Goal: Book appointment/travel/reservation: Book appointment/travel/reservation

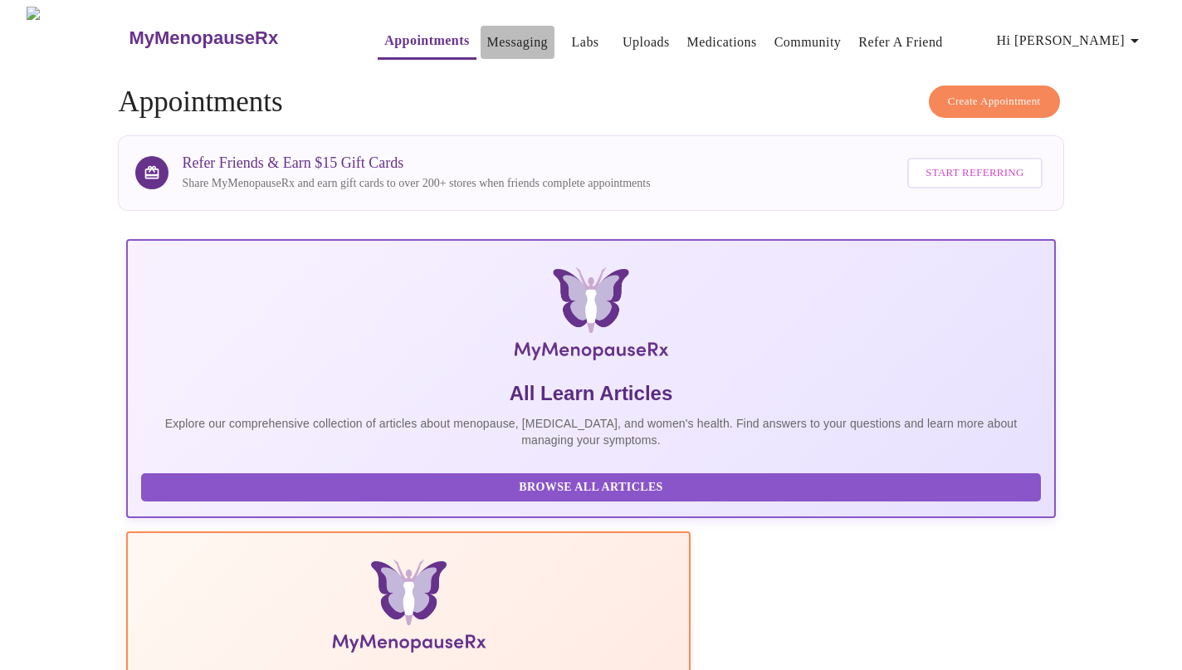
click at [487, 41] on link "Messaging" at bounding box center [517, 42] width 61 height 23
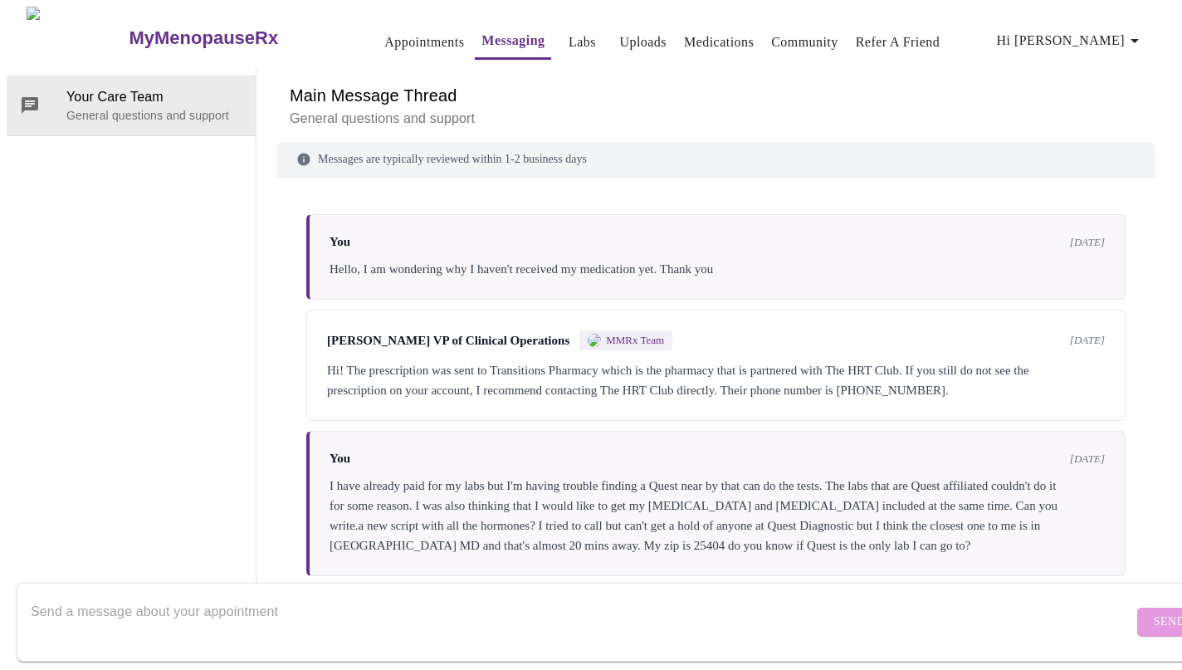
scroll to position [1918, 0]
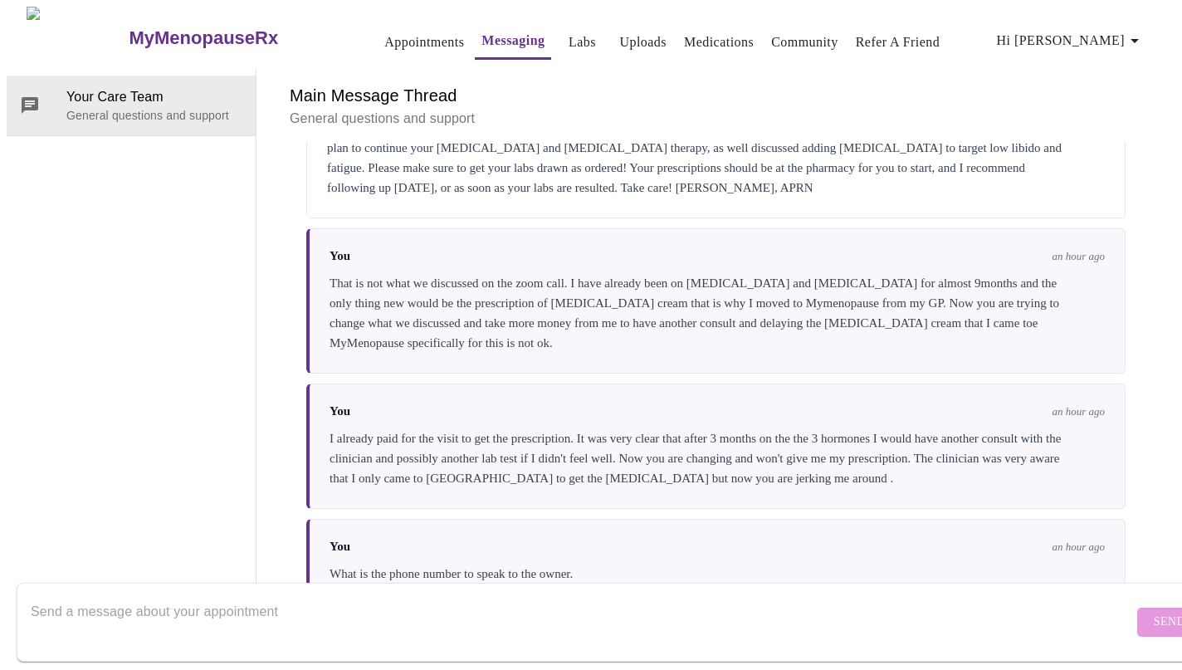
click at [135, 595] on textarea "Send a message about your appointment" at bounding box center [582, 621] width 1102 height 53
type textarea "y"
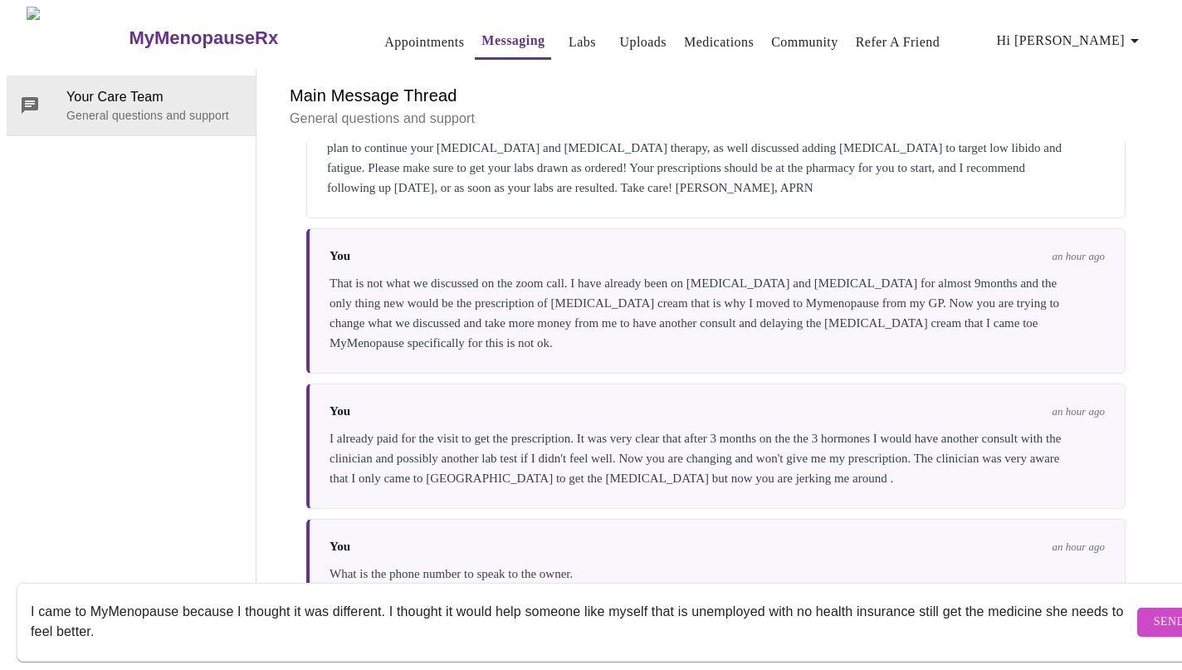
click at [680, 595] on textarea "I came to MyMenopause because I thought it was different. I thought it would he…" at bounding box center [582, 621] width 1102 height 53
click at [290, 622] on textarea "I came to MyMenopause because I thought it was different. I thought it would he…" at bounding box center [582, 621] width 1102 height 53
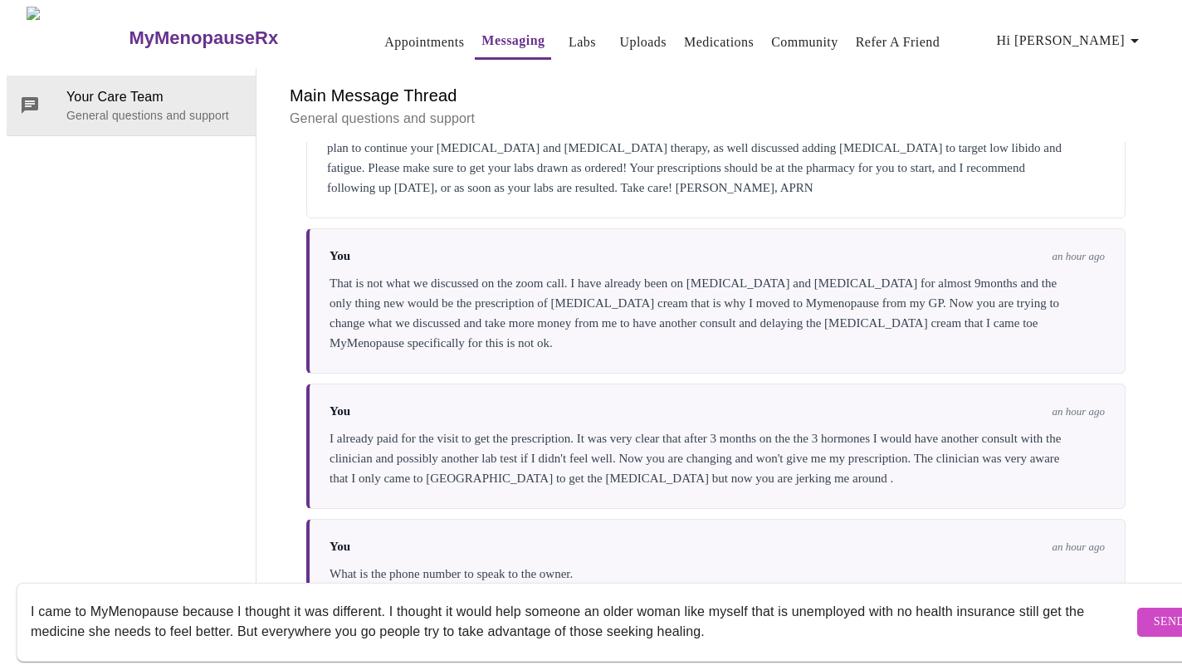
scroll to position [62, 0]
click at [582, 597] on textarea "I came to MyMenopause because I thought it was different. I thought it would he…" at bounding box center [582, 621] width 1102 height 53
drag, startPoint x: 582, startPoint y: 597, endPoint x: 431, endPoint y: 592, distance: 151.1
click at [431, 595] on textarea "I came to MyMenopause because I thought it was different. I thought it would he…" at bounding box center [582, 621] width 1102 height 53
click at [496, 595] on textarea "I came to MyMenopause because I thought it was different. I thought it would he…" at bounding box center [582, 621] width 1102 height 53
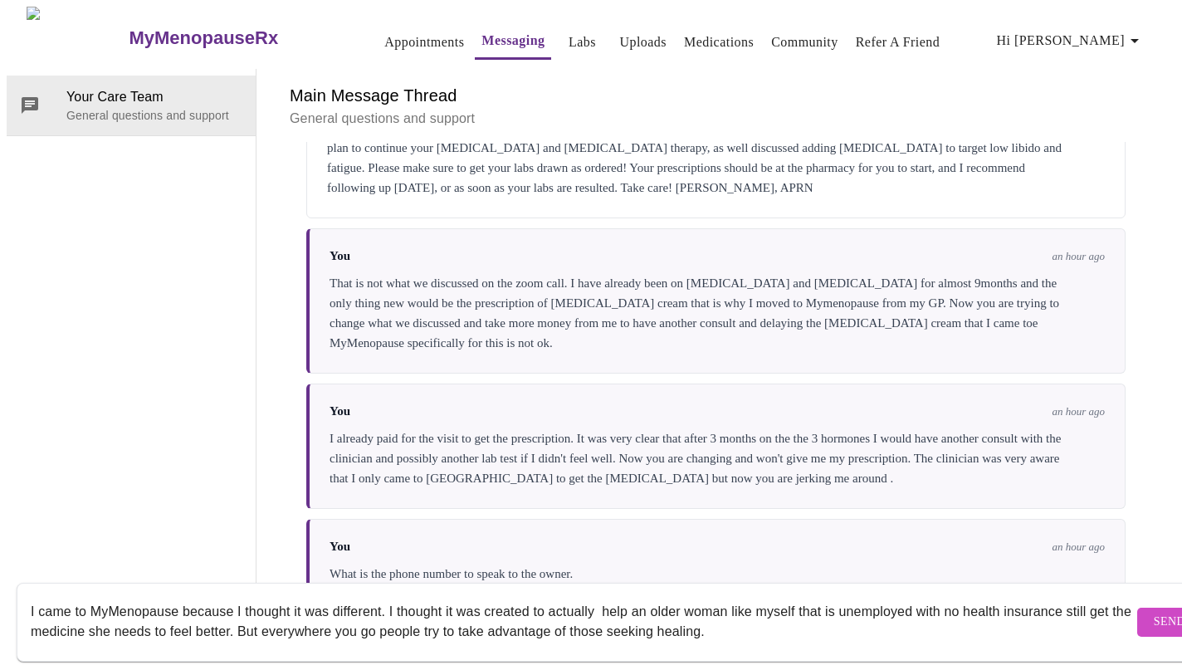
click at [808, 611] on textarea "I came to MyMenopause because I thought it was different. I thought it was crea…" at bounding box center [582, 621] width 1102 height 53
type textarea "I came to MyMenopause because I thought it was different. I thought it was crea…"
click at [1153, 612] on span "Send" at bounding box center [1169, 622] width 32 height 21
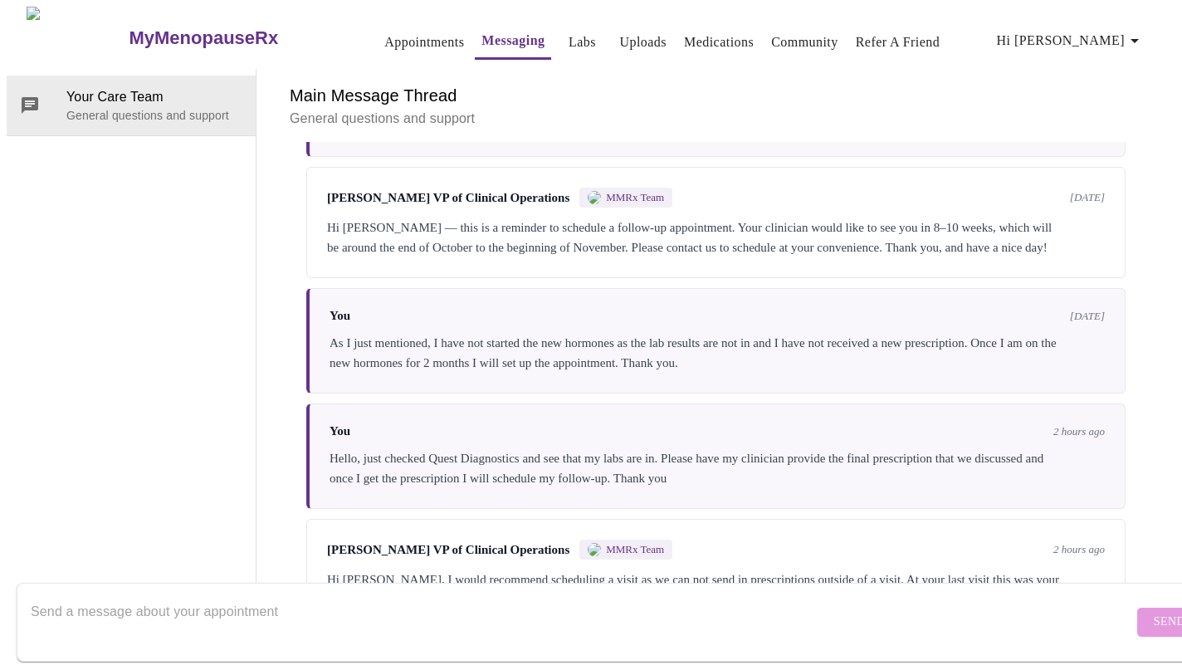
scroll to position [1024, 0]
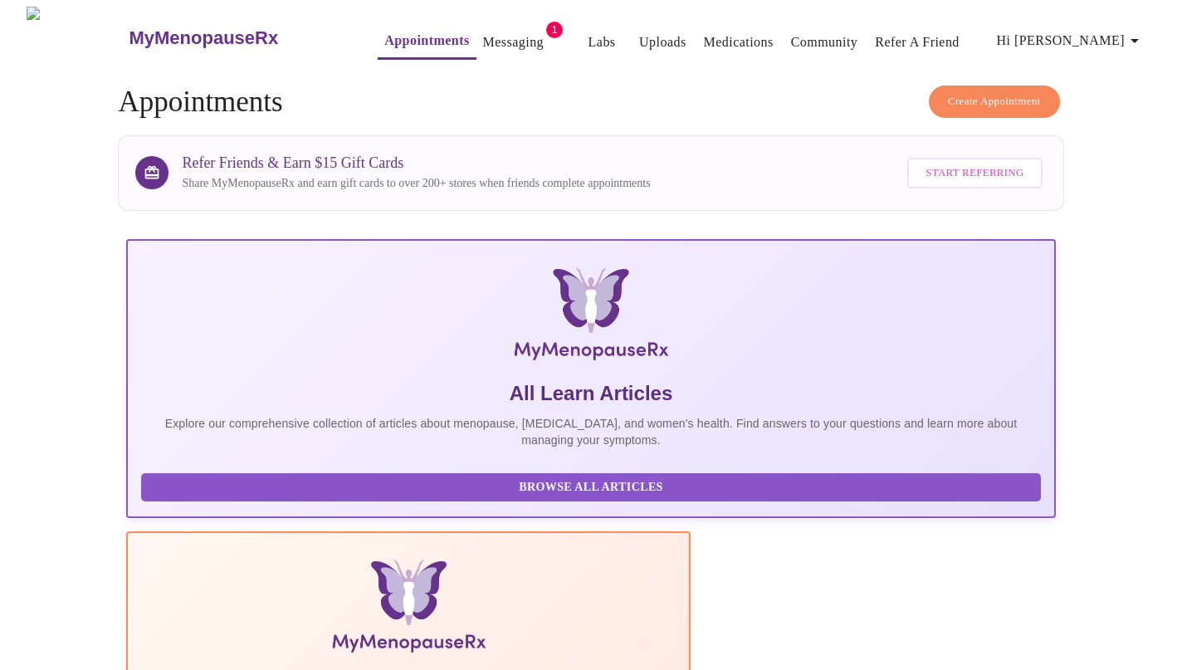
click at [495, 41] on link "Messaging" at bounding box center [513, 42] width 61 height 23
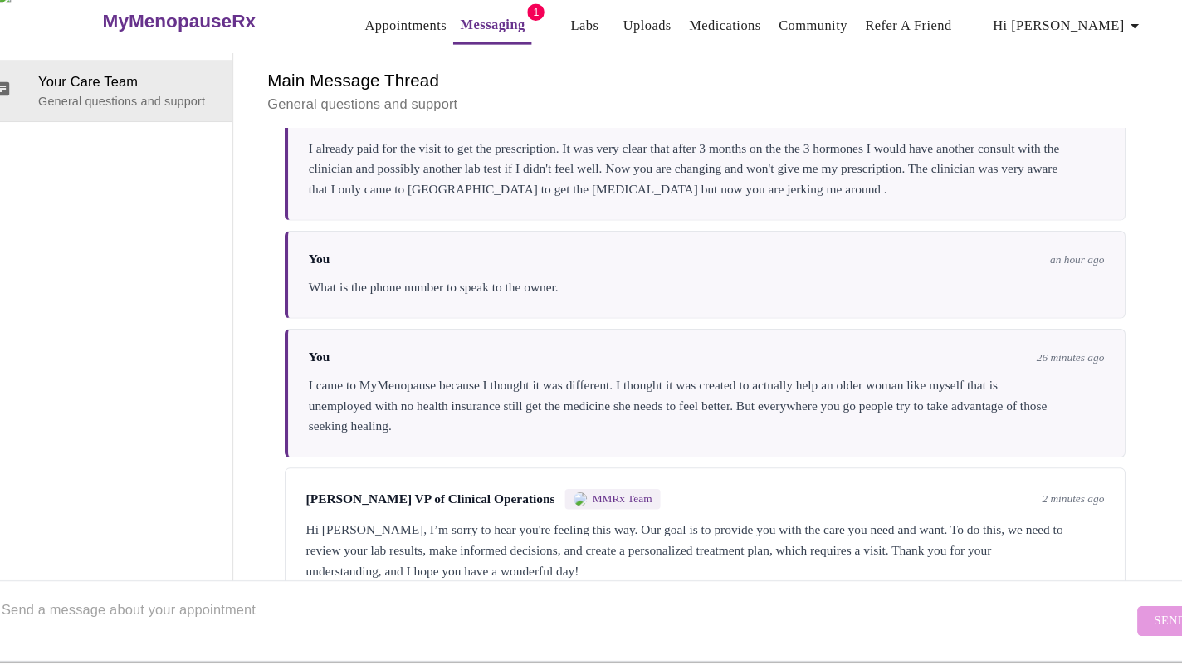
scroll to position [62, 0]
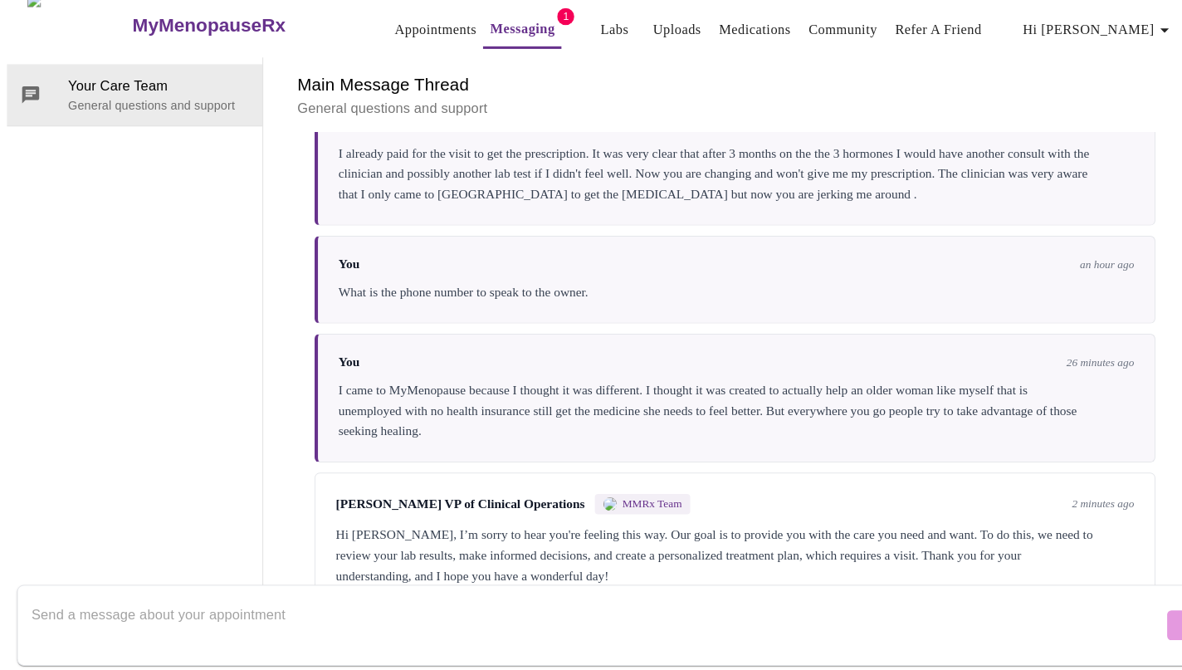
click at [164, 595] on textarea "Send a message about your appointment" at bounding box center [582, 621] width 1102 height 53
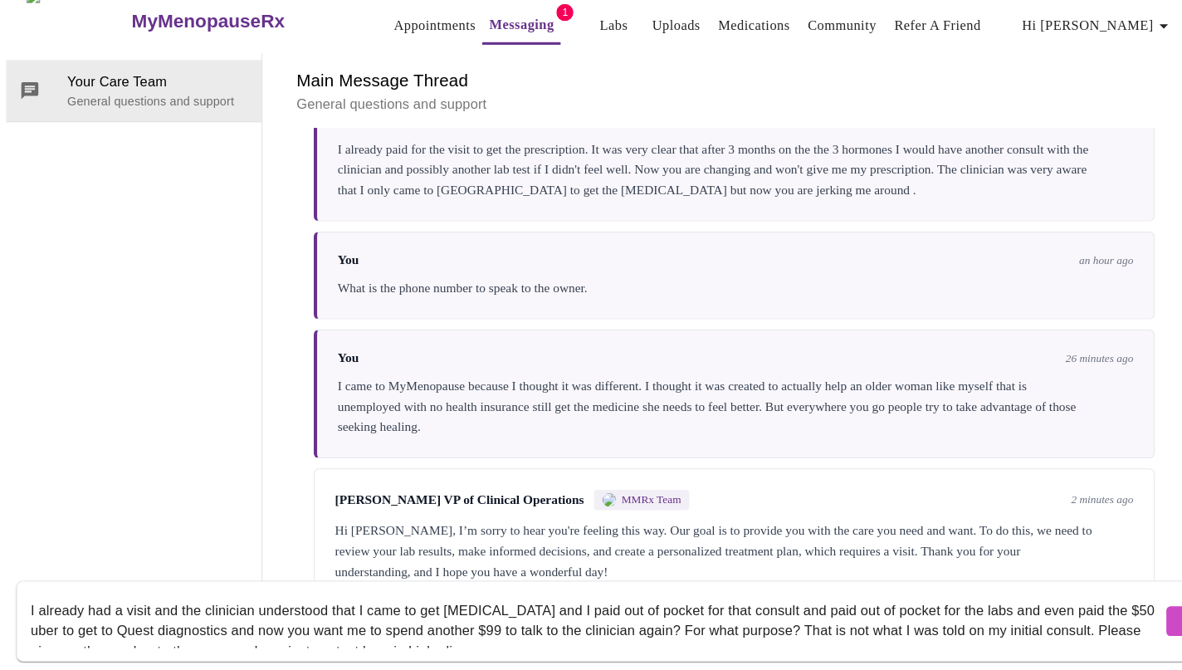
scroll to position [22, 0]
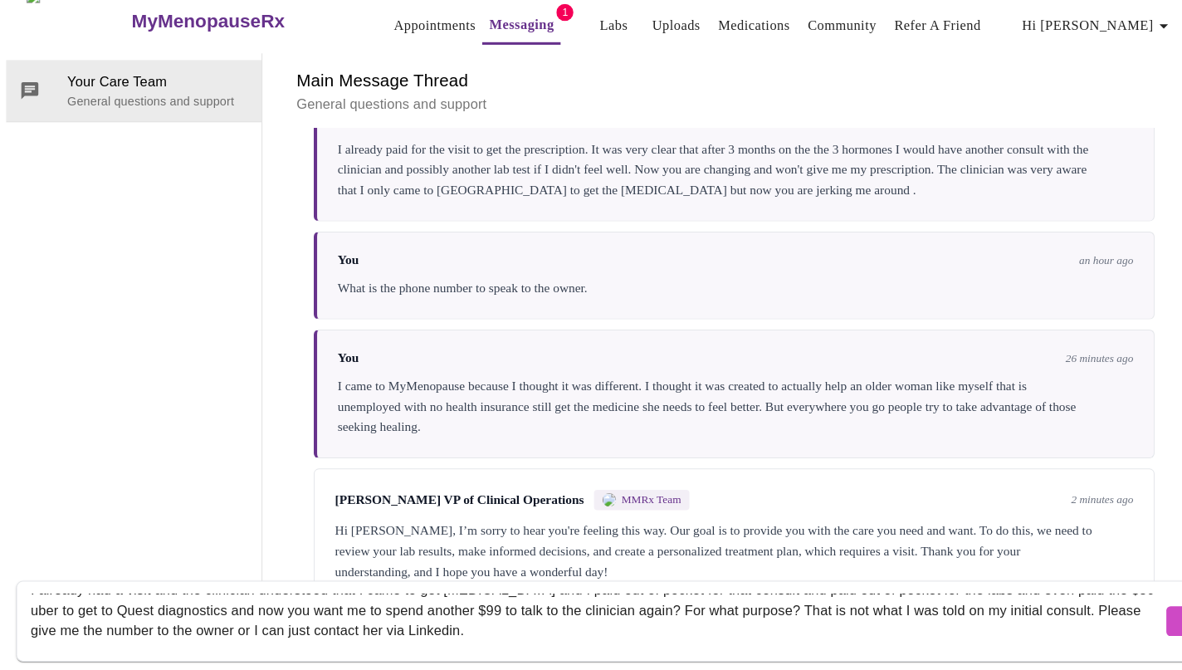
click at [51, 595] on textarea "I already had a visit and the clinician understood that I came to get testoster…" at bounding box center [582, 621] width 1102 height 53
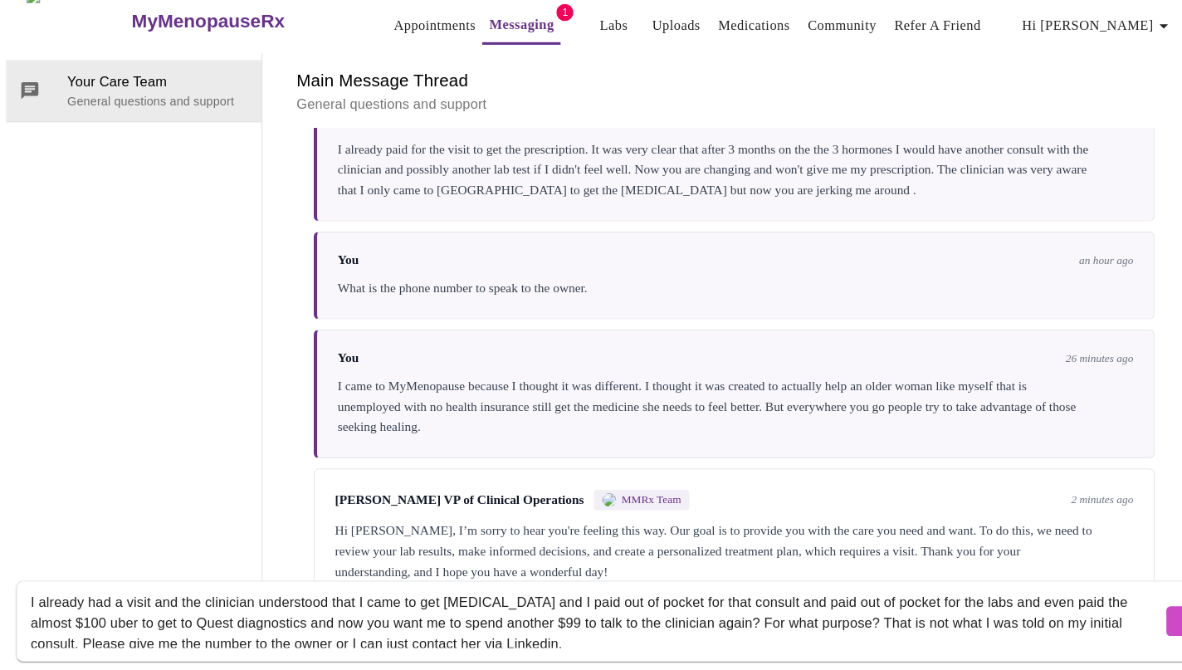
click at [136, 595] on textarea "I already had a visit and the clinician understood that I came to get testoster…" at bounding box center [582, 621] width 1102 height 53
click at [788, 595] on textarea "I already had a visit and the clinician understood that I came to get testoster…" at bounding box center [582, 621] width 1102 height 53
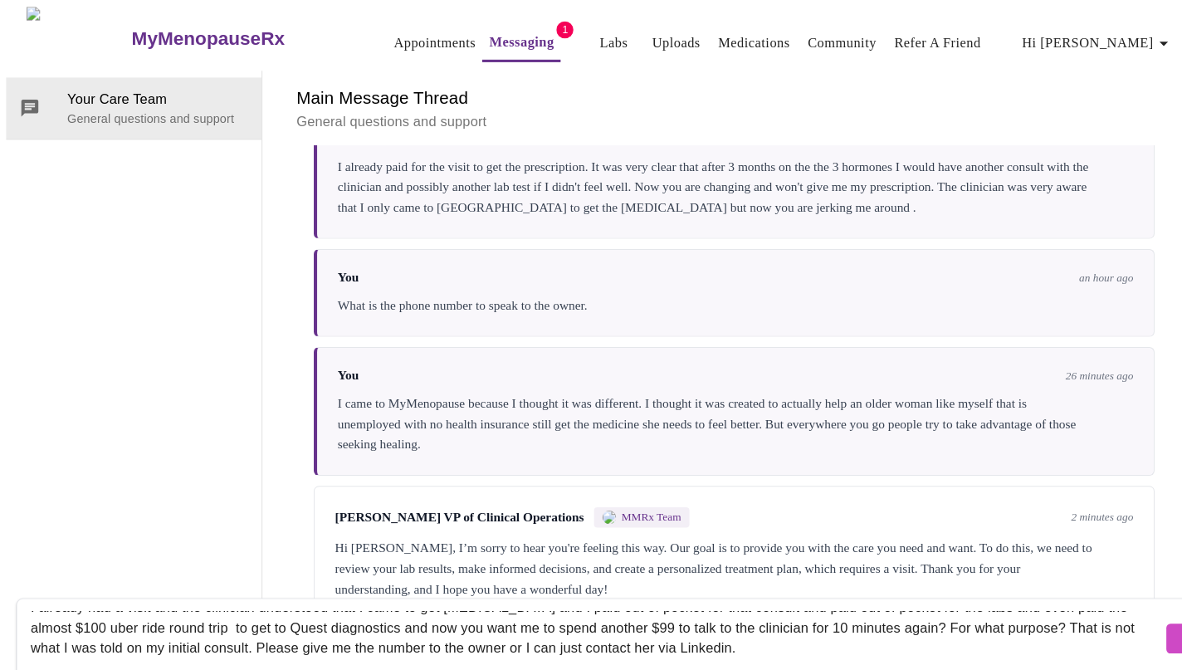
scroll to position [33, 0]
click at [831, 595] on textarea "I already had a visit and the clinician understood that I came to get testoster…" at bounding box center [582, 621] width 1102 height 53
type textarea "I already had a visit and the clinician understood that I came to get testoster…"
click at [1153, 612] on span "Send" at bounding box center [1169, 622] width 32 height 21
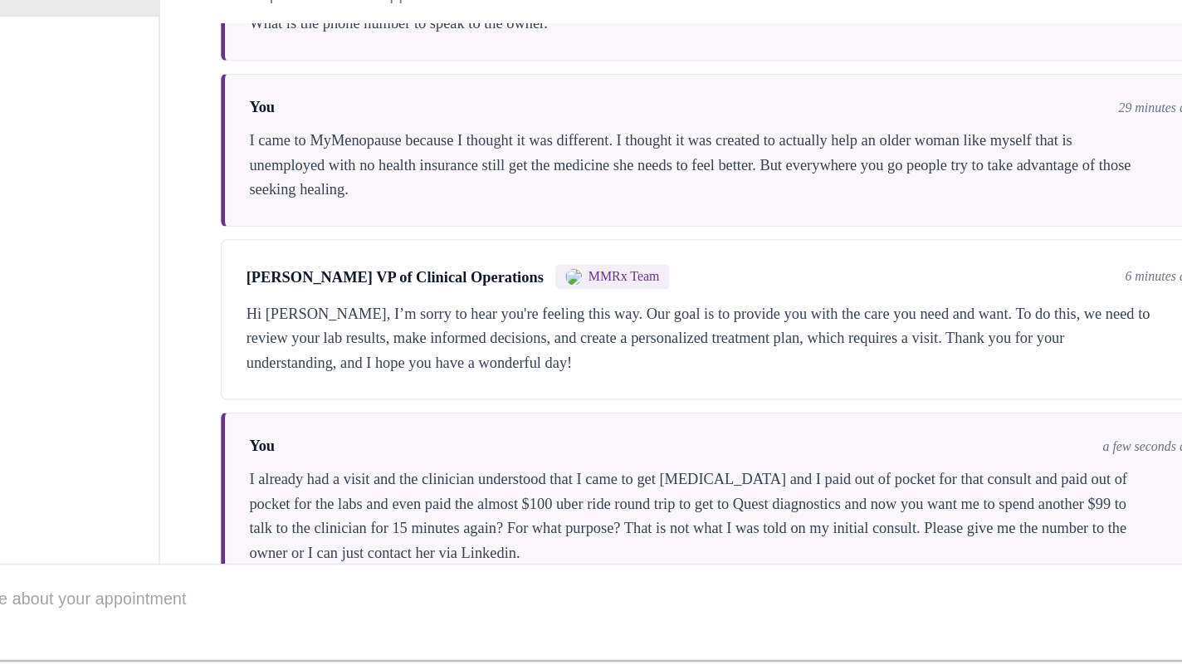
scroll to position [61, 0]
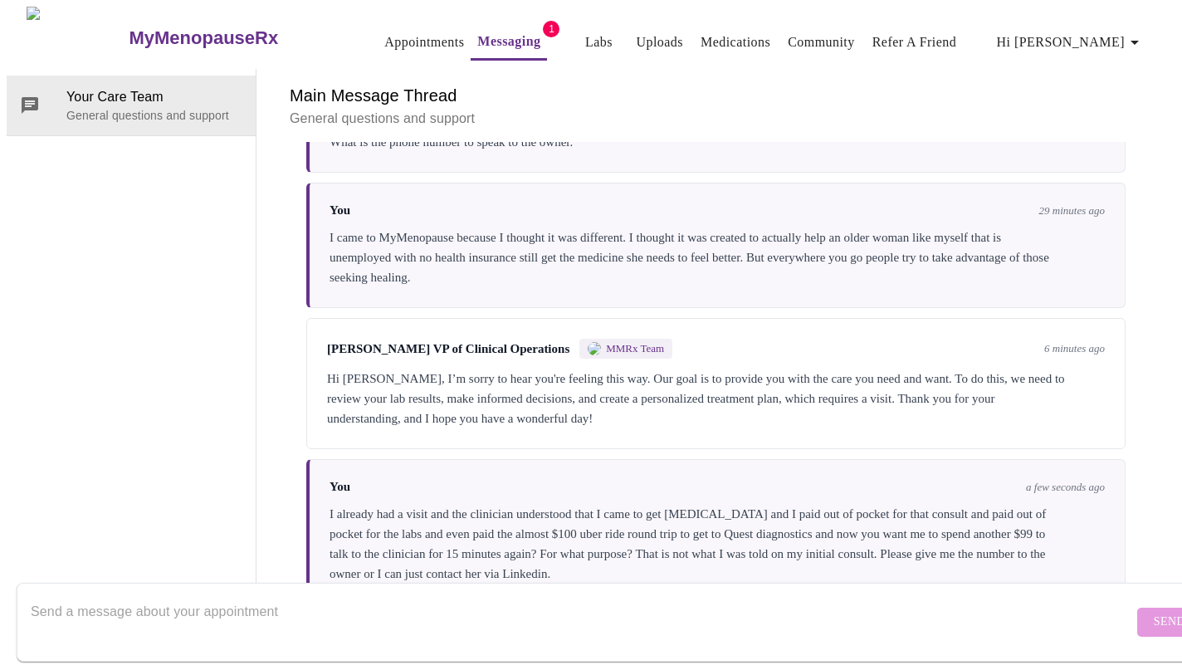
click at [229, 600] on textarea "Send a message about your appointment" at bounding box center [582, 621] width 1102 height 53
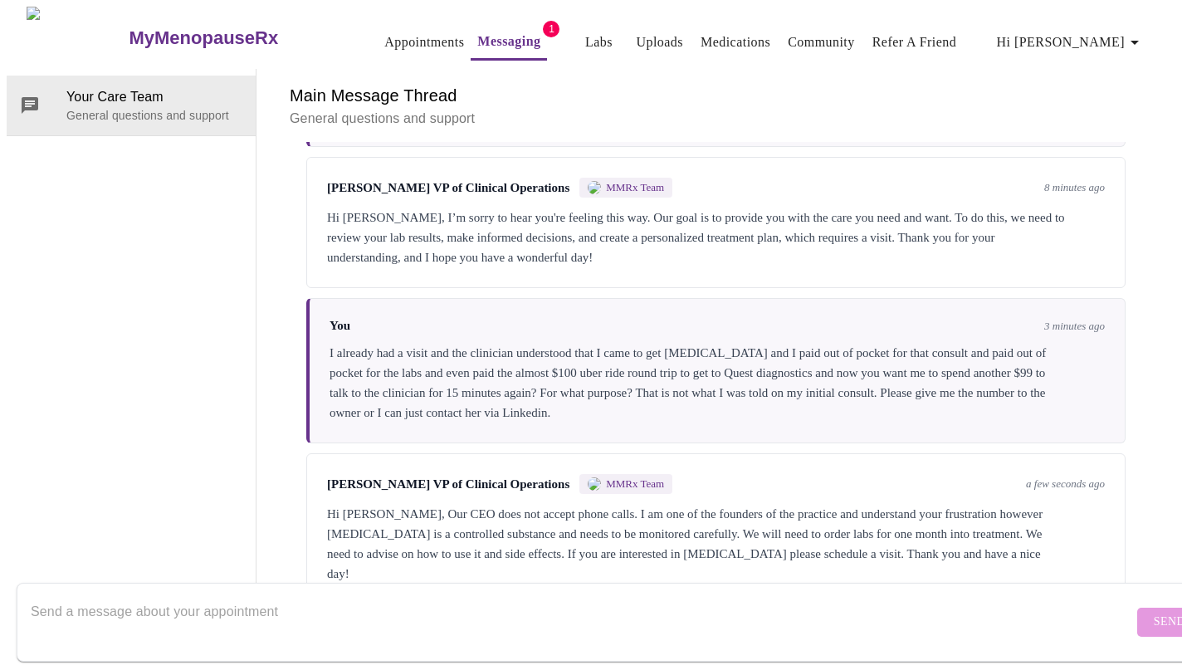
click at [211, 596] on textarea "Send a message about your appointment" at bounding box center [582, 621] width 1102 height 53
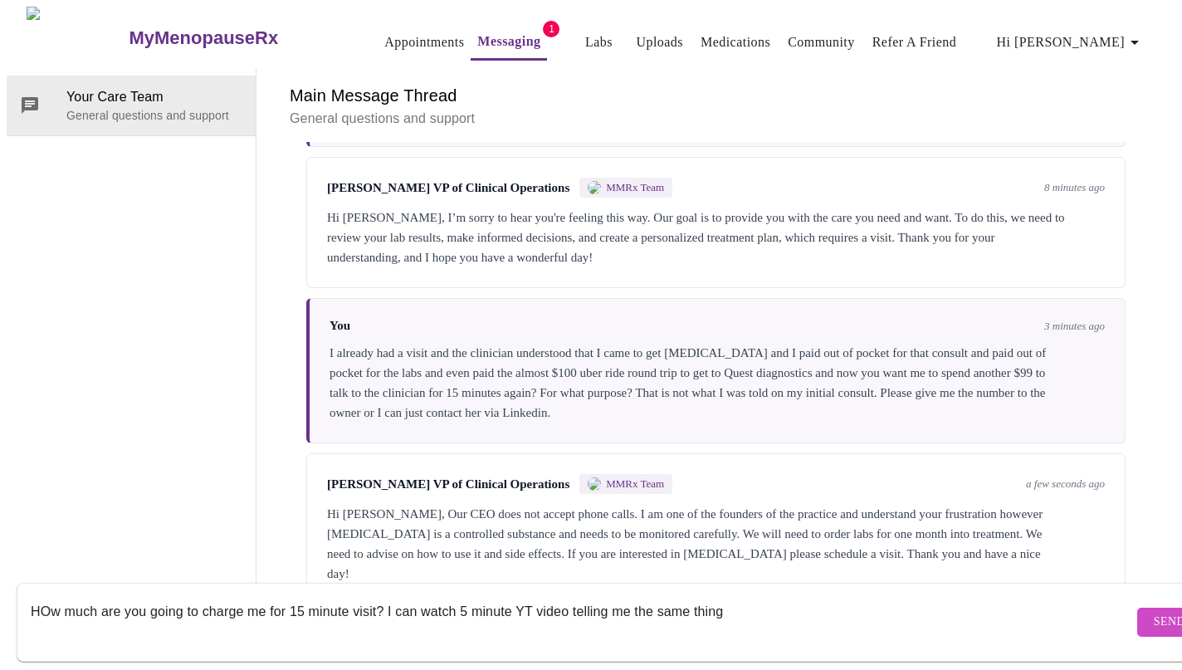
click at [416, 595] on textarea "HOw much are you going to charge me for 15 minute visit? I can watch 5 minute Y…" at bounding box center [582, 621] width 1102 height 53
click at [446, 595] on textarea "HOw much are you going to charge me for 15 minute visit? I've watch 5 minute YT…" at bounding box center [582, 621] width 1102 height 53
click at [579, 596] on textarea "HOw much are you going to charge me for 15 minute visit? I've watched plenty of…" at bounding box center [582, 621] width 1102 height 53
click at [573, 595] on textarea "HOw much are you going to charge me for 15 minute visit? I've watched plenty of…" at bounding box center [582, 621] width 1102 height 53
click at [576, 597] on textarea "HOw much are you going to charge me for 15 minute visit? I've watched plenty of…" at bounding box center [582, 621] width 1102 height 53
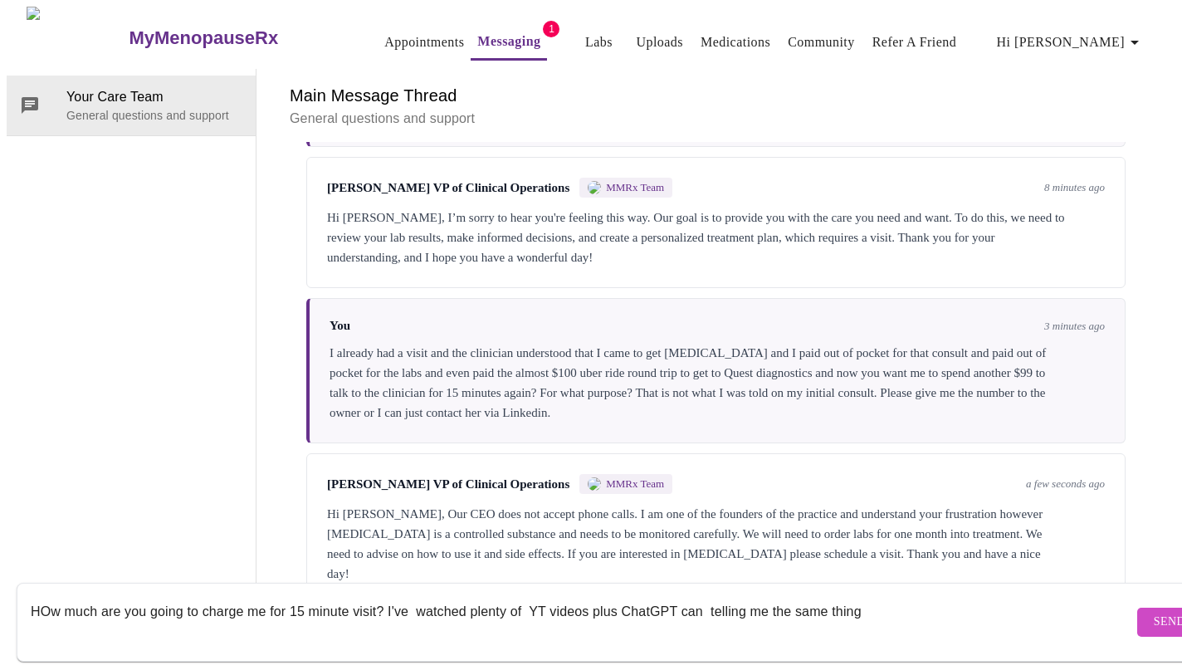
click at [783, 595] on textarea "HOw much are you going to charge me for 15 minute visit? I've watched plenty of…" at bounding box center [582, 621] width 1102 height 53
click at [675, 595] on textarea "HOw much are you going to charge me for 15 minute visit? I've watched plenty of…" at bounding box center [582, 621] width 1102 height 53
click at [49, 597] on textarea "HOw much are you going to charge me for 15 minute visit? I've watched plenty of…" at bounding box center [582, 621] width 1102 height 53
drag, startPoint x: 1007, startPoint y: 594, endPoint x: 834, endPoint y: 597, distance: 172.6
click at [834, 597] on textarea "How much are you going to charge me for 15 minute visit? I've watched plenty of…" at bounding box center [582, 621] width 1102 height 53
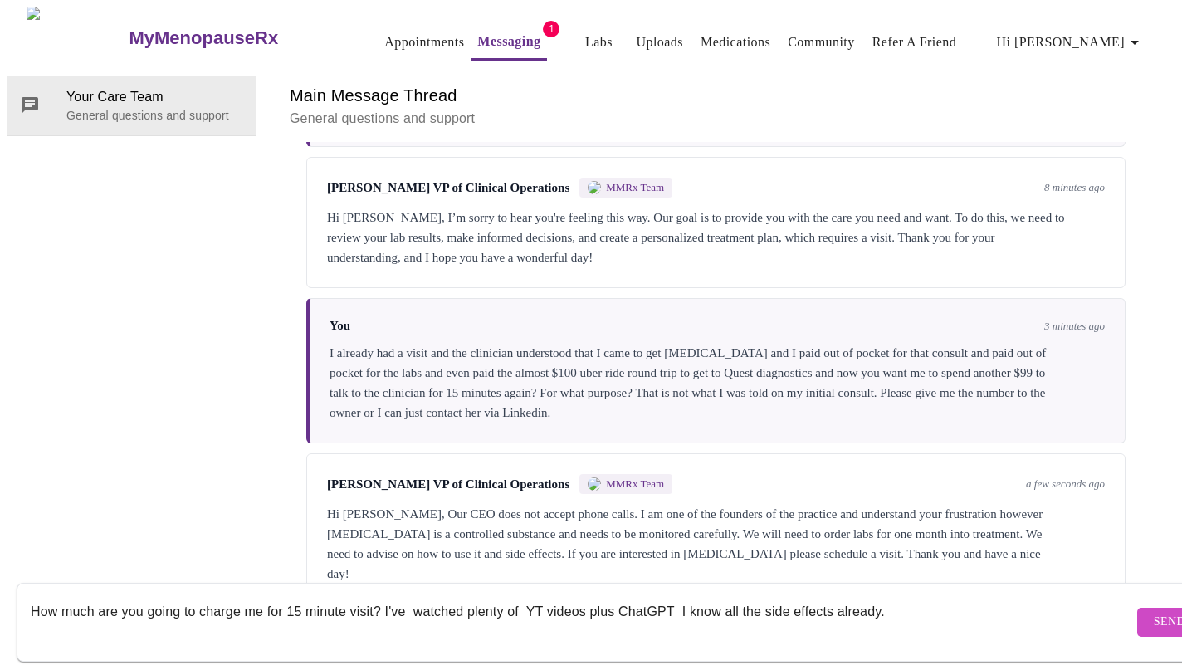
drag, startPoint x: 382, startPoint y: 592, endPoint x: 890, endPoint y: 609, distance: 508.2
click at [890, 609] on textarea "How much are you going to charge me for 15 minute visit? I've watched plenty of…" at bounding box center [582, 621] width 1102 height 53
click at [26, 588] on form "How much are you going to charge me for 15 minute visit? Send" at bounding box center [615, 622] width 1197 height 79
click at [32, 595] on textarea "How much are you going to charge me for 15 minute visit?" at bounding box center [582, 621] width 1102 height 53
paste textarea "I've watched plenty of YT videos plus ChatGPT I know all the side effects alrea…"
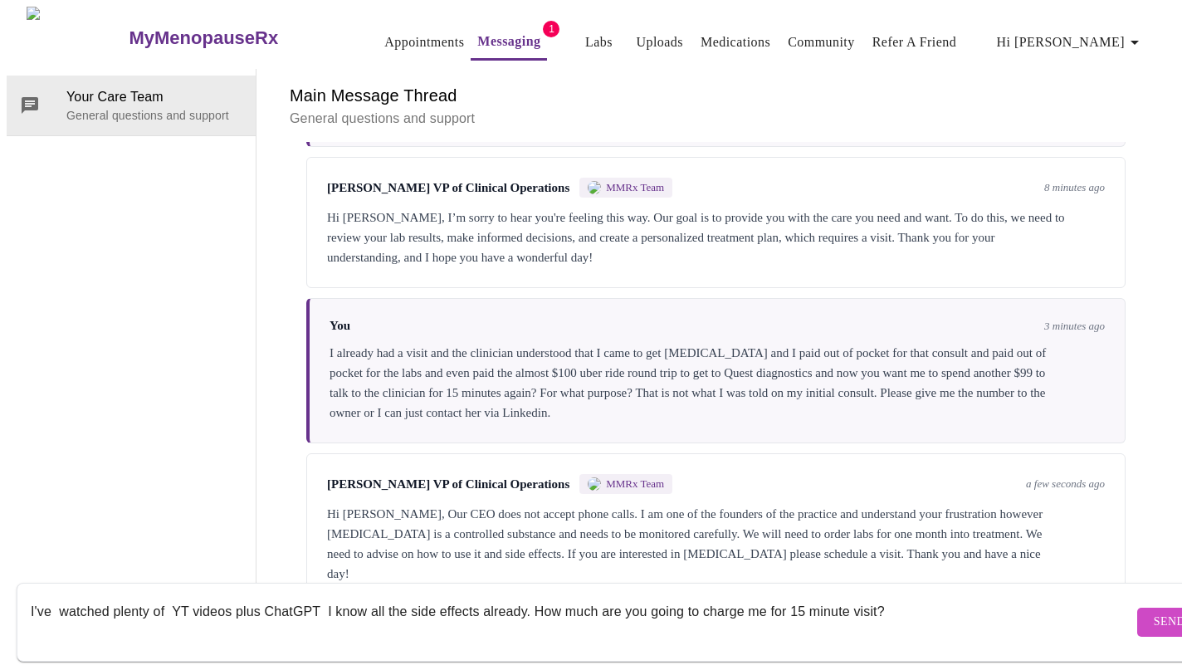
type textarea "I've watched plenty of YT videos plus ChatGPT I know all the side effects alrea…"
click at [1153, 612] on span "Send" at bounding box center [1169, 622] width 32 height 21
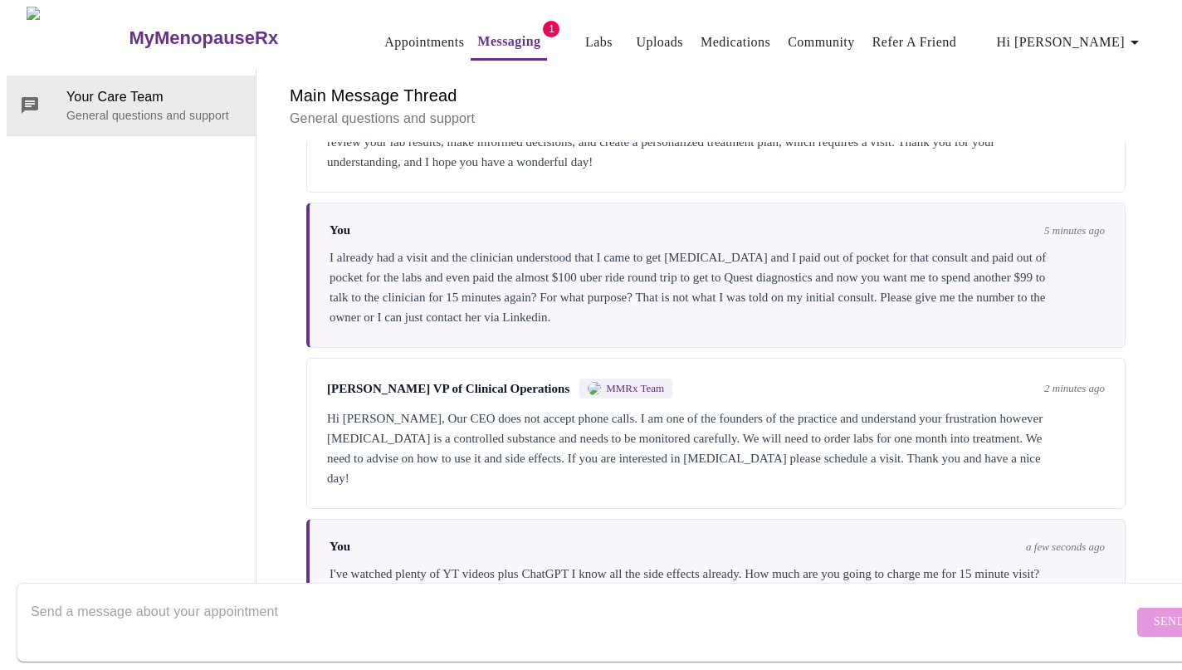
scroll to position [62, 0]
click at [344, 595] on textarea "Send a message about your appointment" at bounding box center [582, 621] width 1102 height 53
type textarea "I"
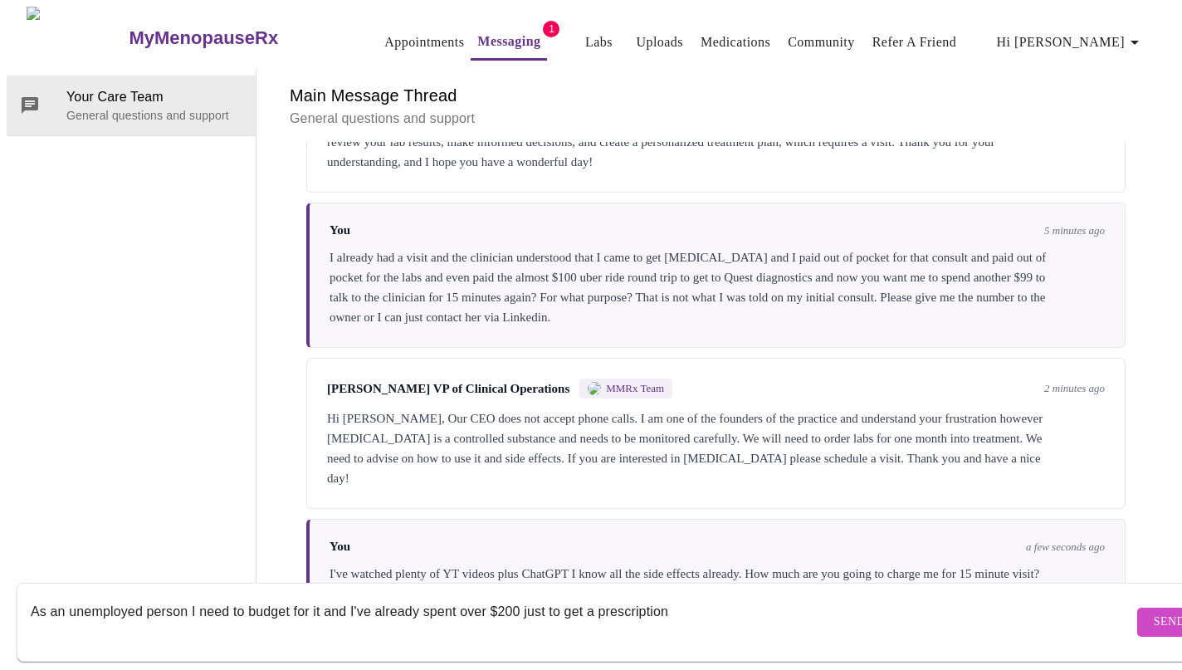
click at [515, 595] on textarea "As an unemployed person I need to budget for it and I've already spent over $20…" at bounding box center [582, 621] width 1102 height 53
click at [697, 595] on textarea "As an unemployed person I need to budget for it and I've already spent over $25…" at bounding box center [582, 621] width 1102 height 53
type textarea "As an unemployed person I need to budget for it and I've already spent over $25…"
click at [1153, 612] on span "Send" at bounding box center [1169, 622] width 32 height 21
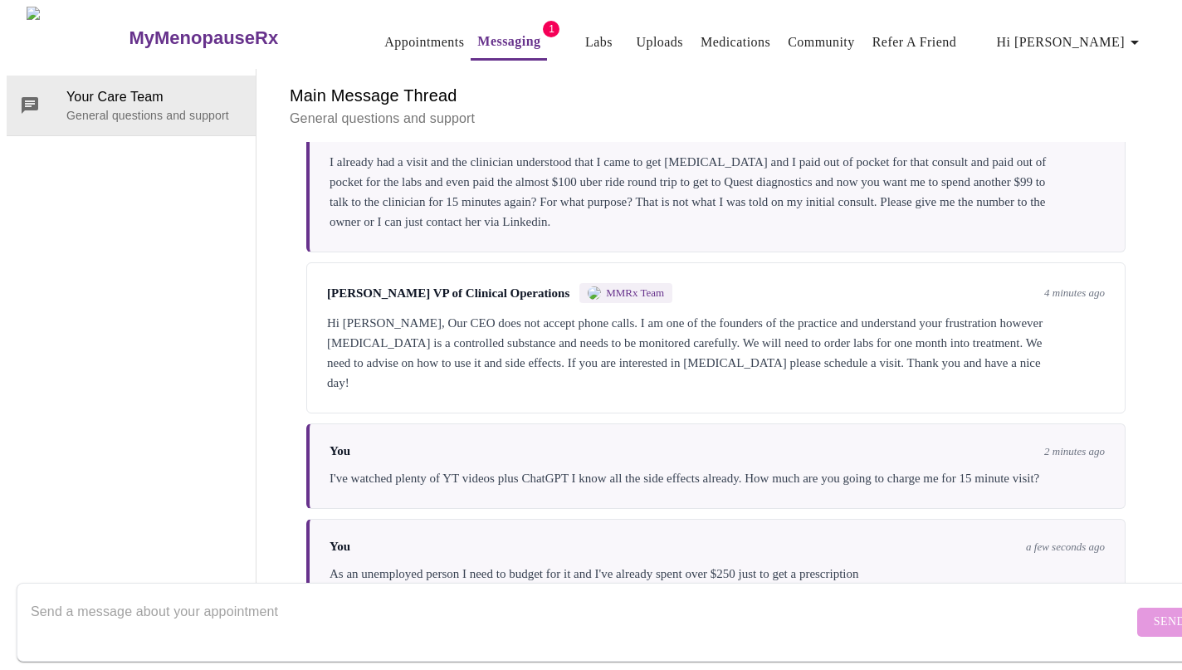
scroll to position [2743, 0]
click at [343, 597] on textarea "Send a message about your appointment" at bounding box center [582, 621] width 1102 height 53
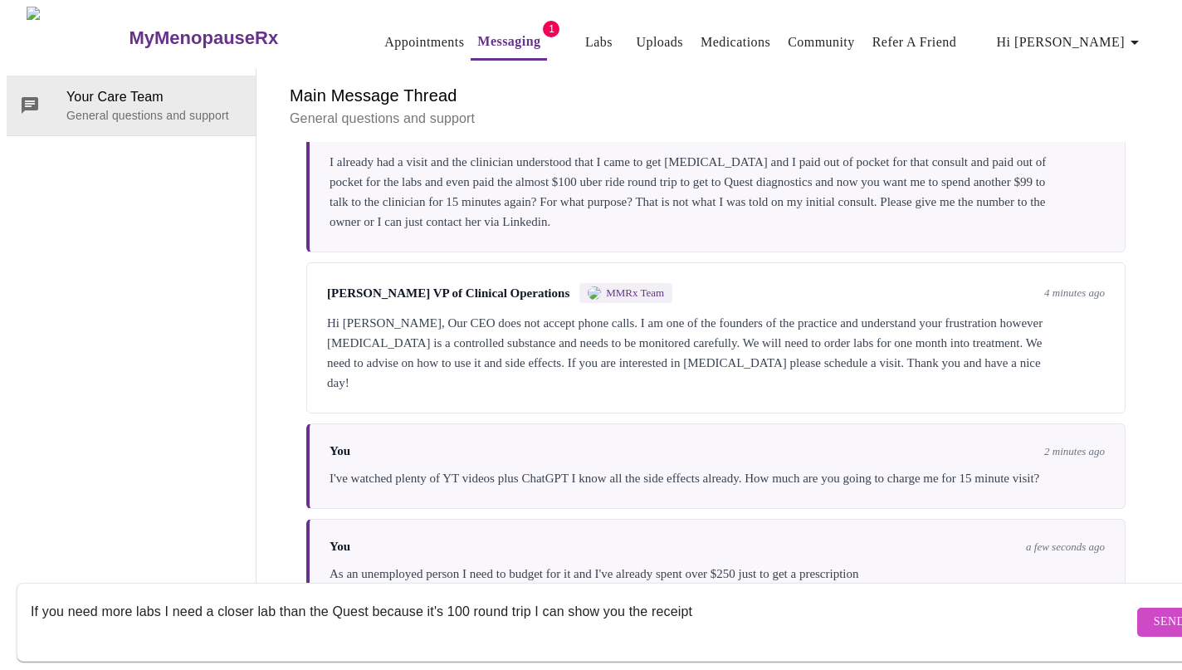
click at [564, 595] on textarea "If you need more labs I need a closer lab than the Quest because it's 100 round…" at bounding box center [582, 621] width 1102 height 53
click at [624, 596] on textarea "If you need more labs I need a closer lab than the Quest because it's 100 round…" at bounding box center [582, 621] width 1102 height 53
type textarea "If you need more labs I need a closer lab than the Quest because it's 100 round…"
click at [1153, 612] on span "Send" at bounding box center [1169, 622] width 32 height 21
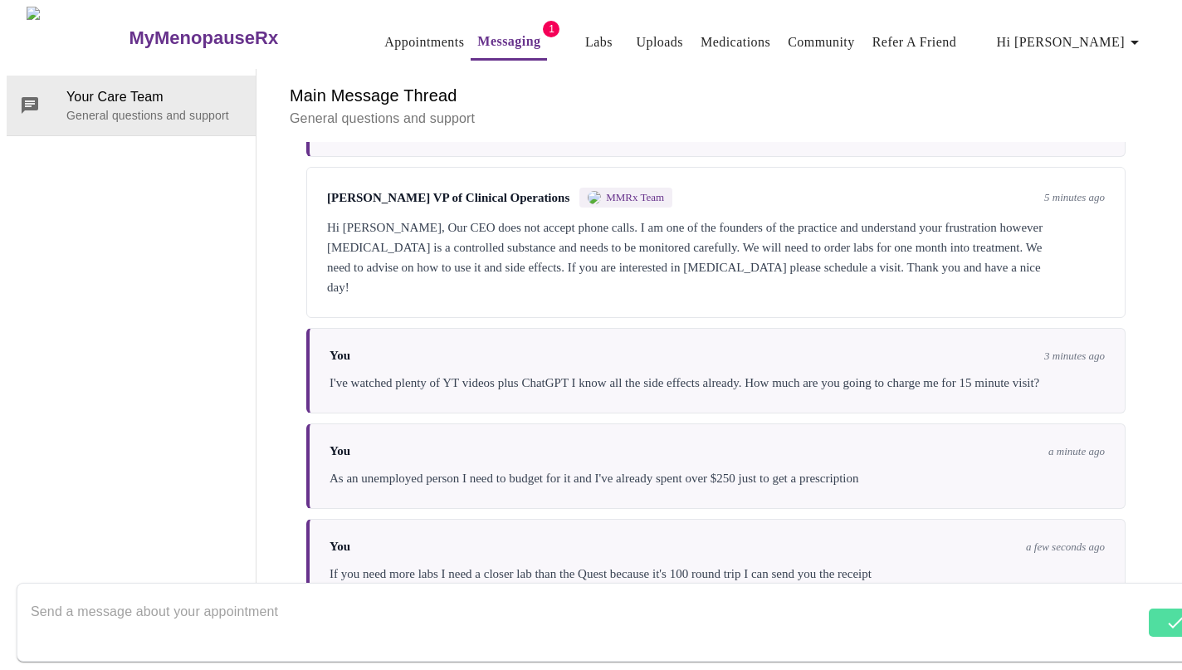
scroll to position [62, 0]
click at [144, 595] on textarea "Send a message about your appointment" at bounding box center [582, 621] width 1102 height 53
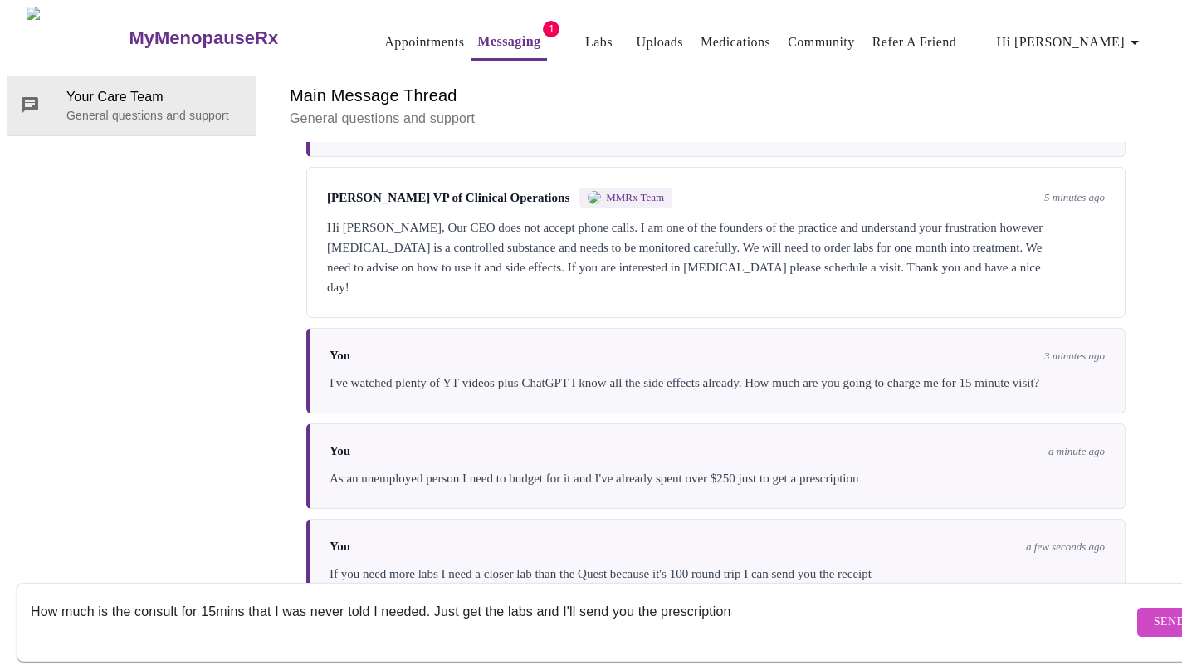
click at [438, 595] on textarea "How much is the consult for 15mins that I was never told I needed. Just get the…" at bounding box center [582, 621] width 1102 height 53
click at [541, 595] on textarea "How much is the consult for 15mins that I was never told I needed. "Just get th…" at bounding box center [582, 621] width 1102 height 53
click at [778, 595] on textarea "How much is the consult for 15mins that I was never told I needed. "Just get th…" at bounding box center [582, 621] width 1102 height 53
type textarea "How much is the consult for 15mins that I was never told I needed. "Just get th…"
click at [1153, 612] on span "Send" at bounding box center [1169, 622] width 32 height 21
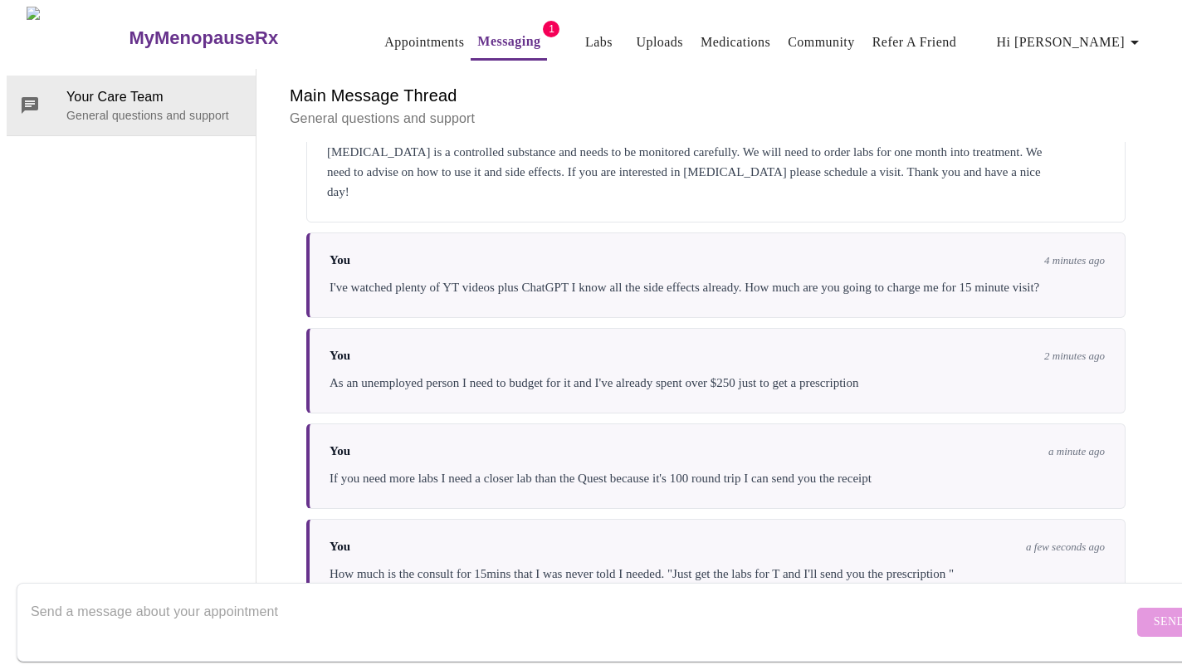
click at [563, 583] on form "Send" at bounding box center [615, 622] width 1197 height 79
click at [147, 601] on textarea "Send a message about your appointment" at bounding box center [582, 621] width 1102 height 53
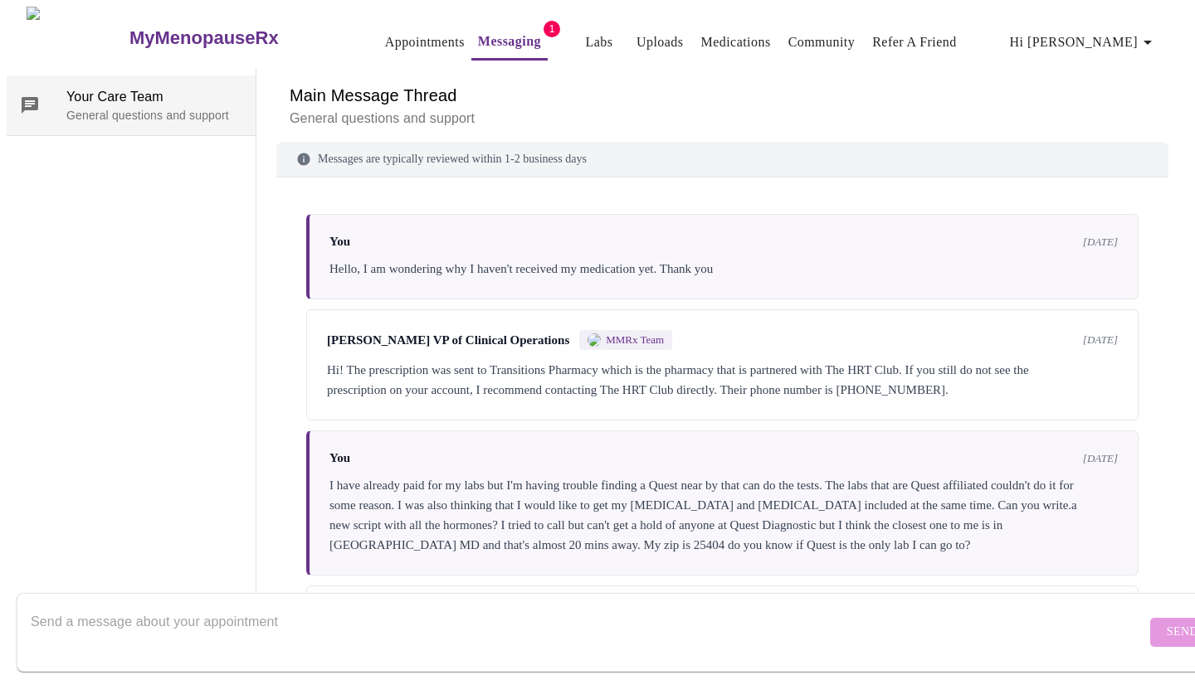
scroll to position [0, 0]
click at [402, 31] on link "Appointments" at bounding box center [425, 42] width 80 height 23
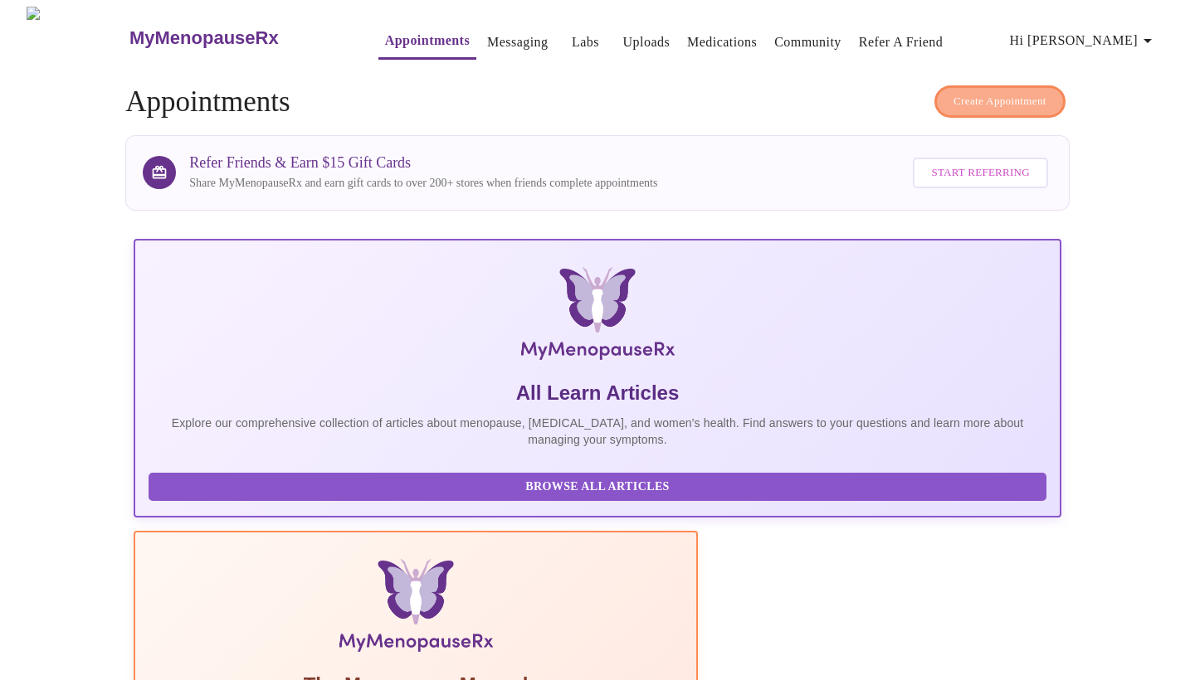
click at [1018, 92] on span "Create Appointment" at bounding box center [1000, 101] width 93 height 19
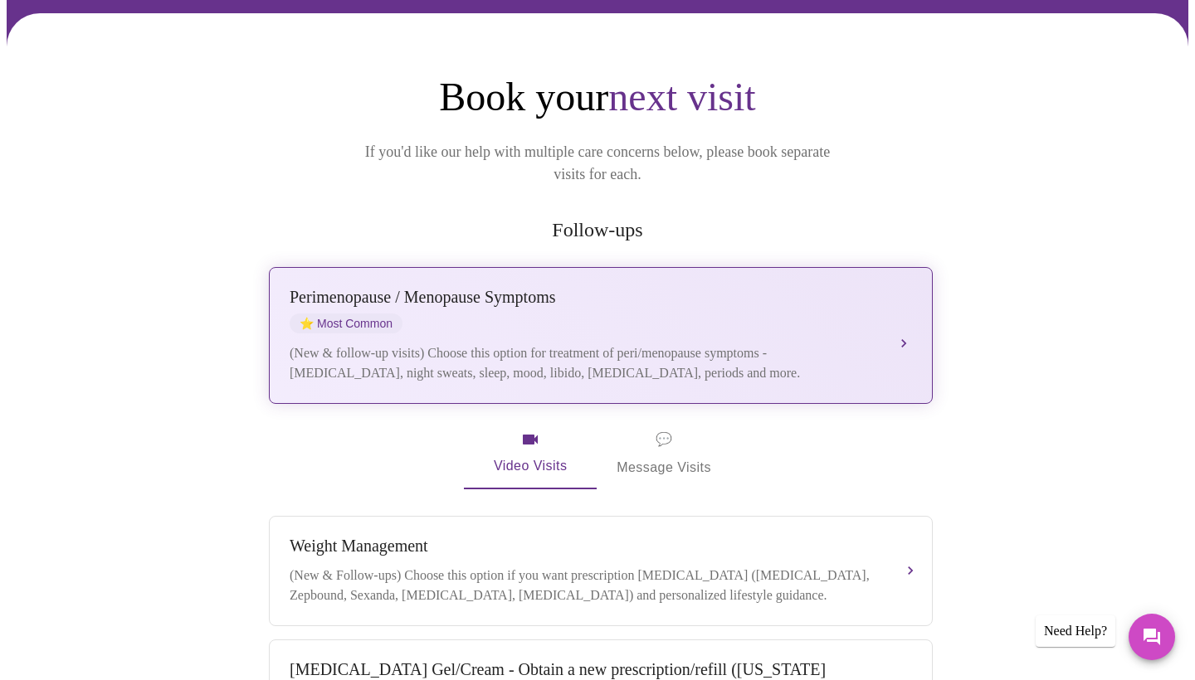
scroll to position [135, 0]
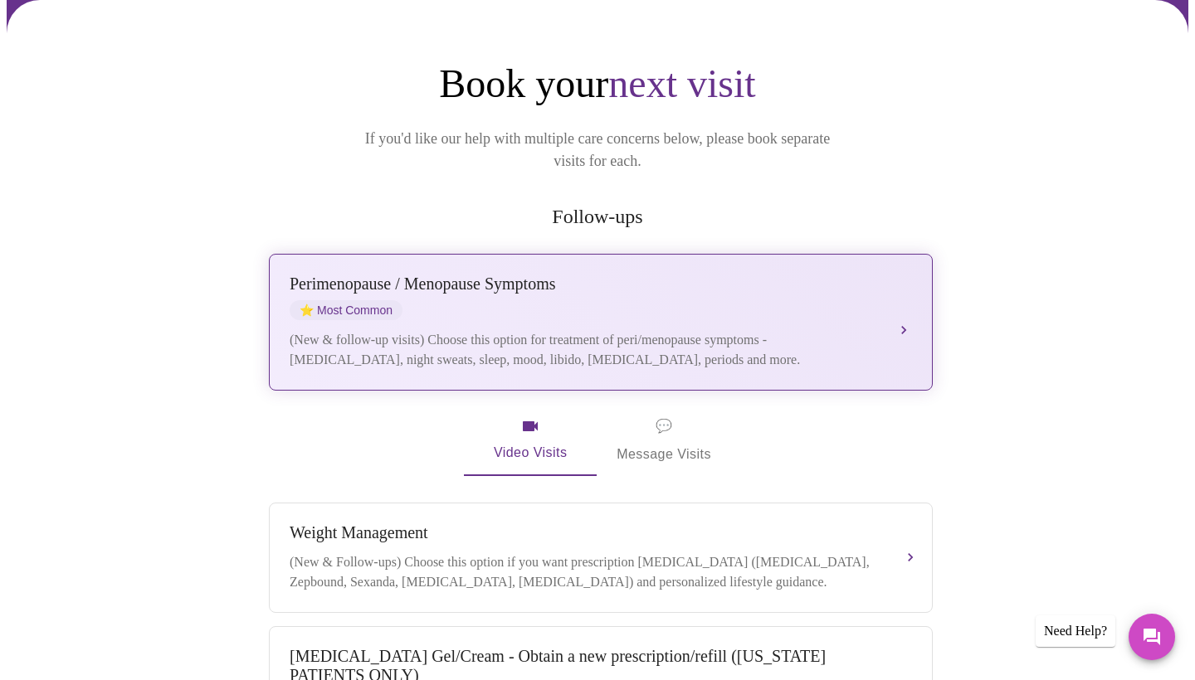
click at [638, 330] on div "(New & follow-up visits) Choose this option for treatment of peri/menopause sym…" at bounding box center [584, 350] width 589 height 40
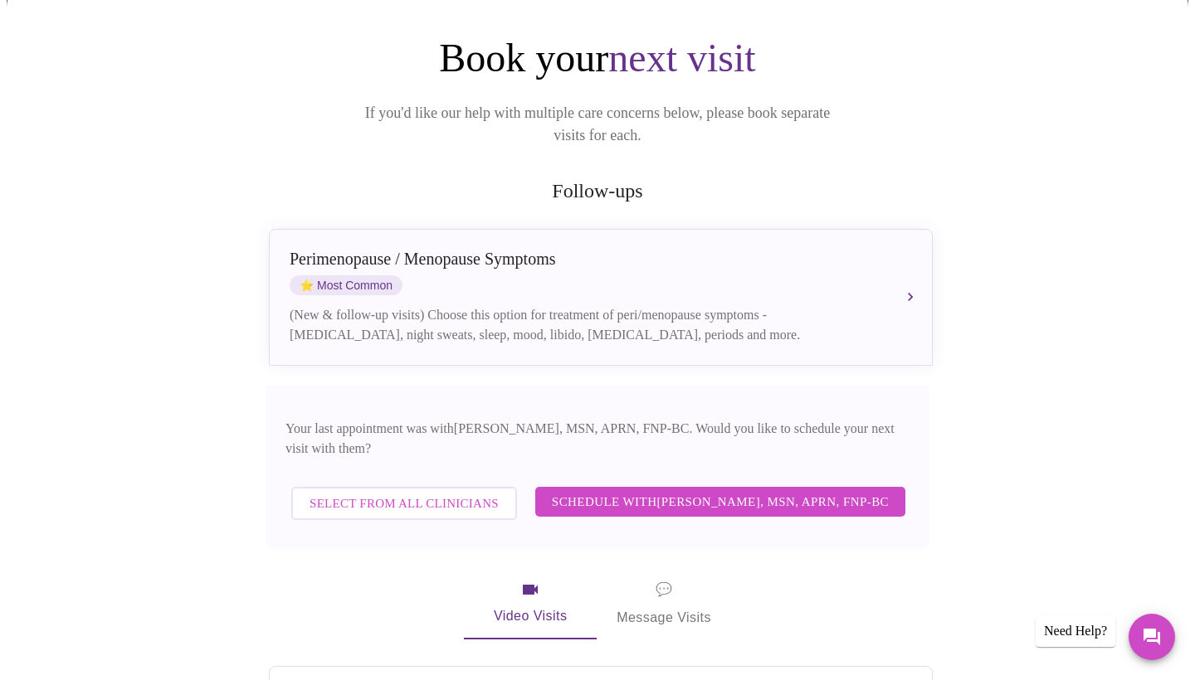
scroll to position [197, 0]
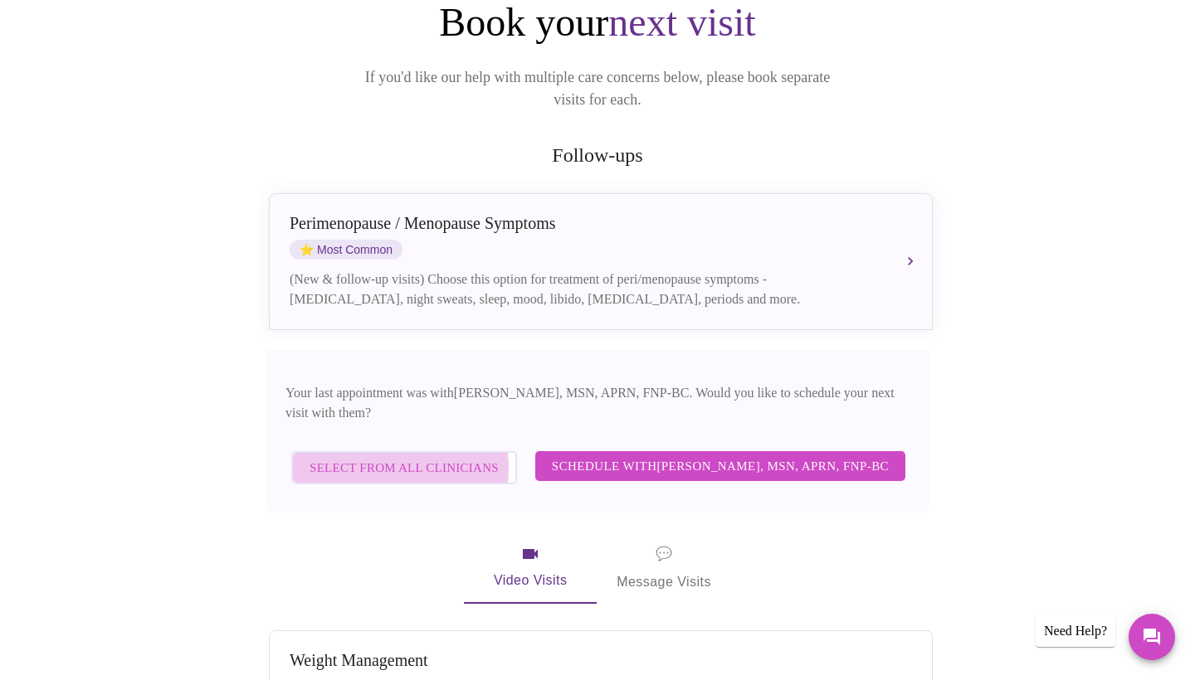
click at [383, 457] on span "Select from All Clinicians" at bounding box center [404, 468] width 189 height 22
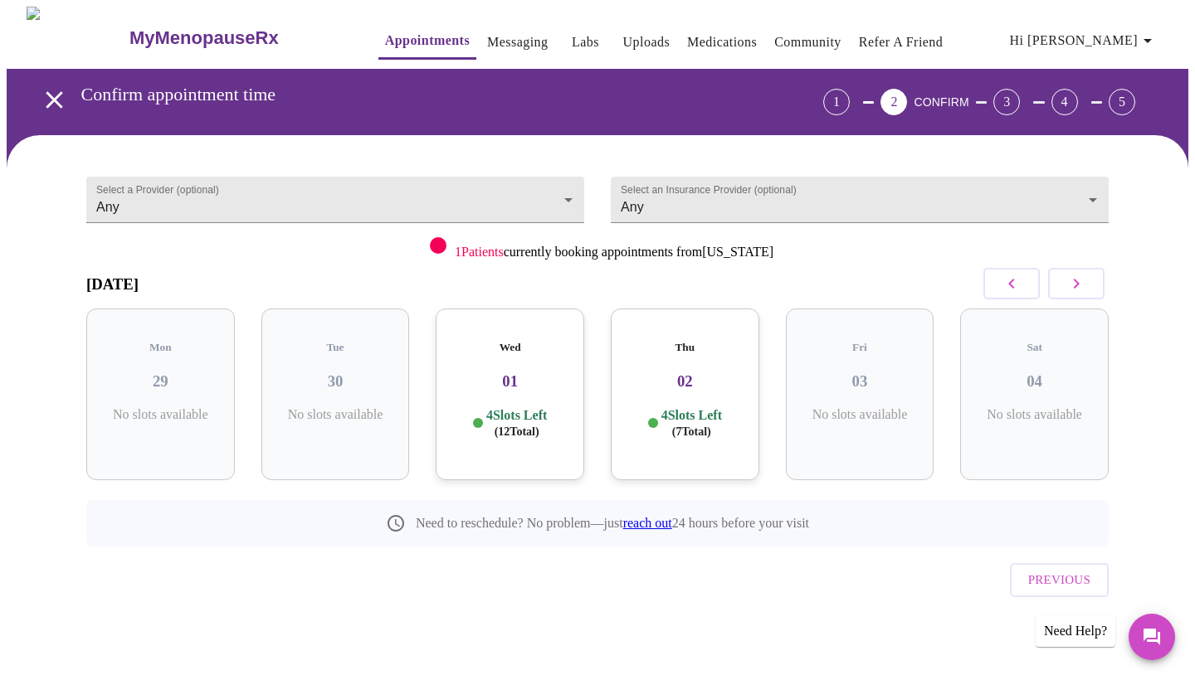
click at [536, 373] on h3 "01" at bounding box center [510, 382] width 122 height 18
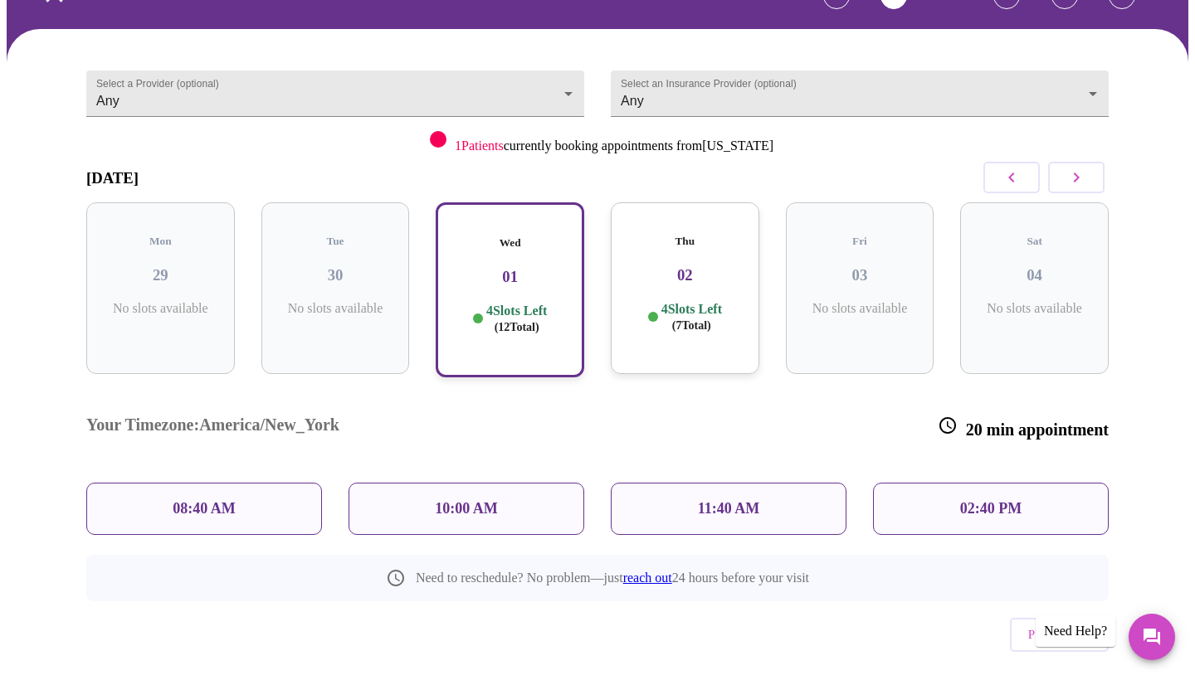
scroll to position [105, 0]
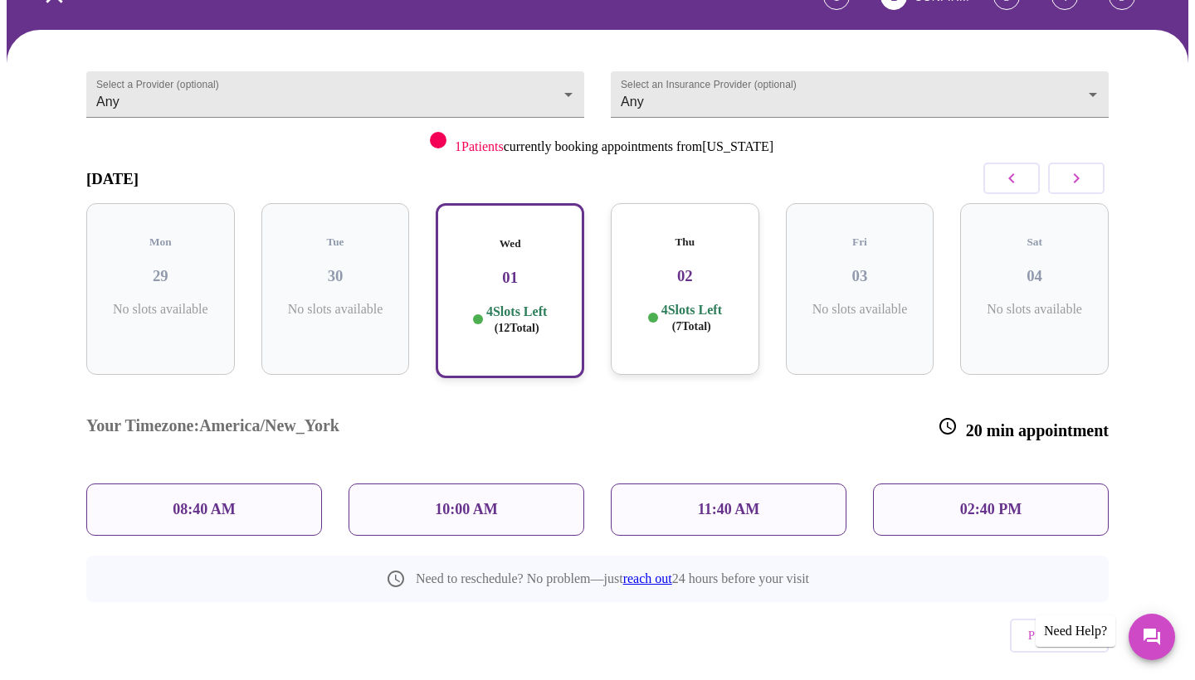
click at [978, 501] on p "02:40 PM" at bounding box center [990, 509] width 61 height 17
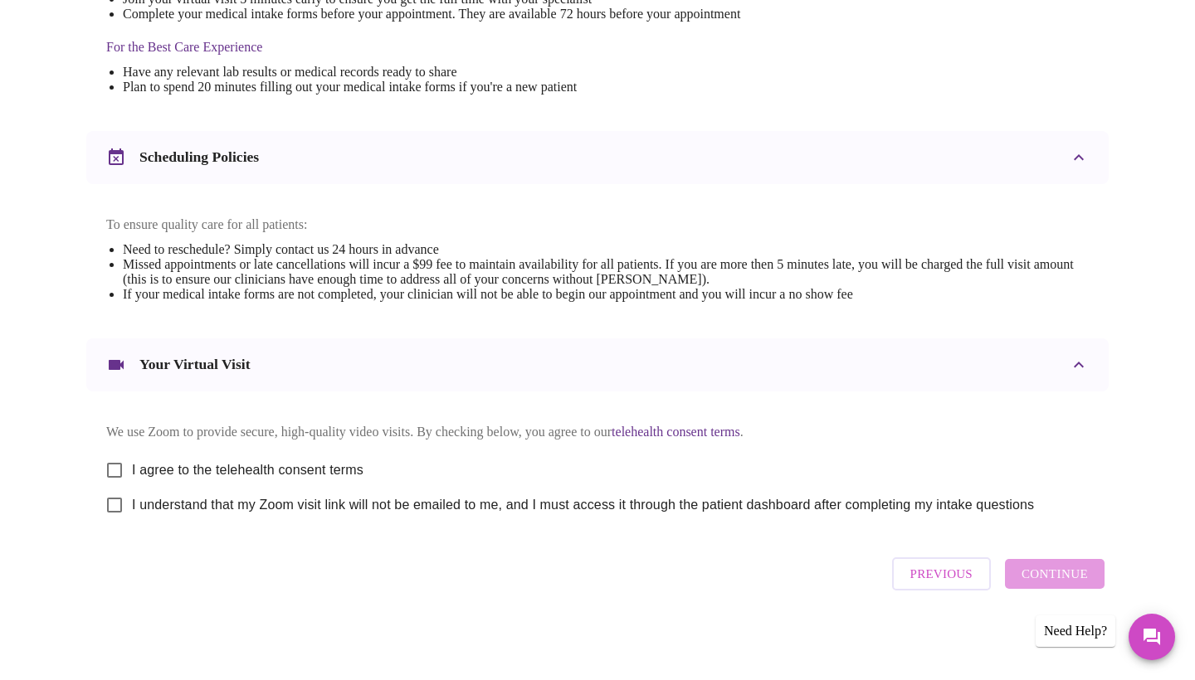
scroll to position [522, 0]
click at [119, 460] on input "I agree to the telehealth consent terms" at bounding box center [114, 470] width 35 height 35
checkbox input "true"
click at [121, 487] on div "We use Zoom to provide secure, high-quality video visits. By checking below, yo…" at bounding box center [597, 467] width 983 height 111
click at [119, 505] on input "I understand that my Zoom visit link will not be emailed to me, and I must acce…" at bounding box center [114, 505] width 35 height 35
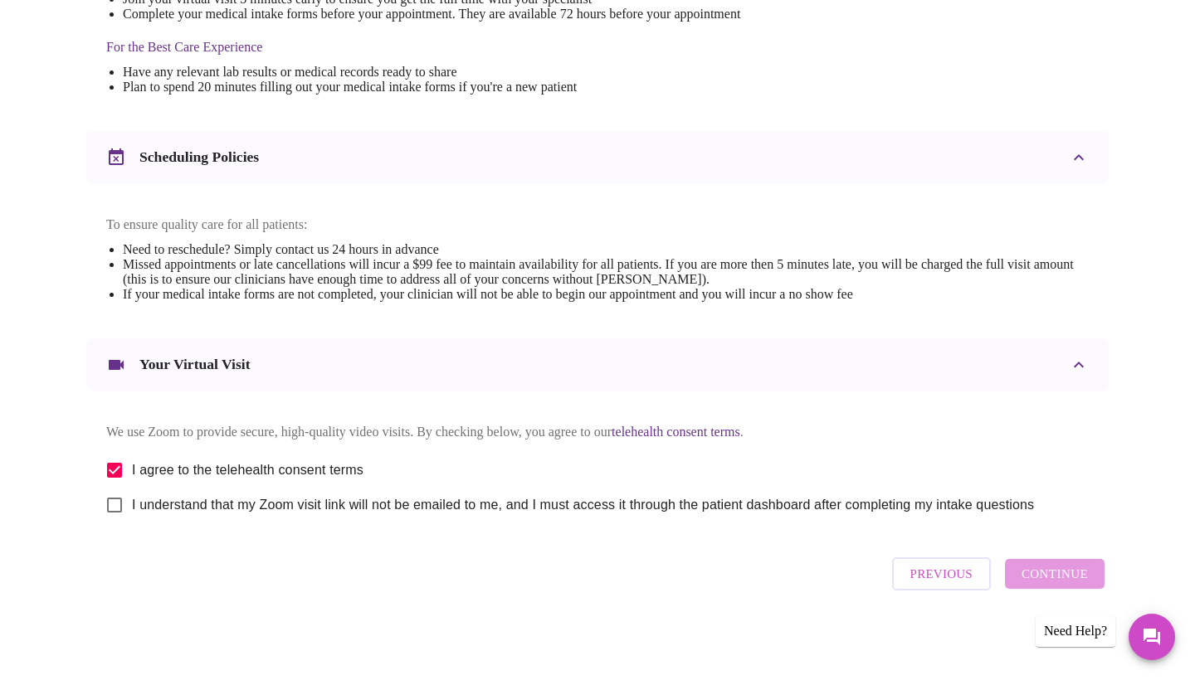
checkbox input "true"
click at [1062, 585] on span "Continue" at bounding box center [1055, 574] width 66 height 22
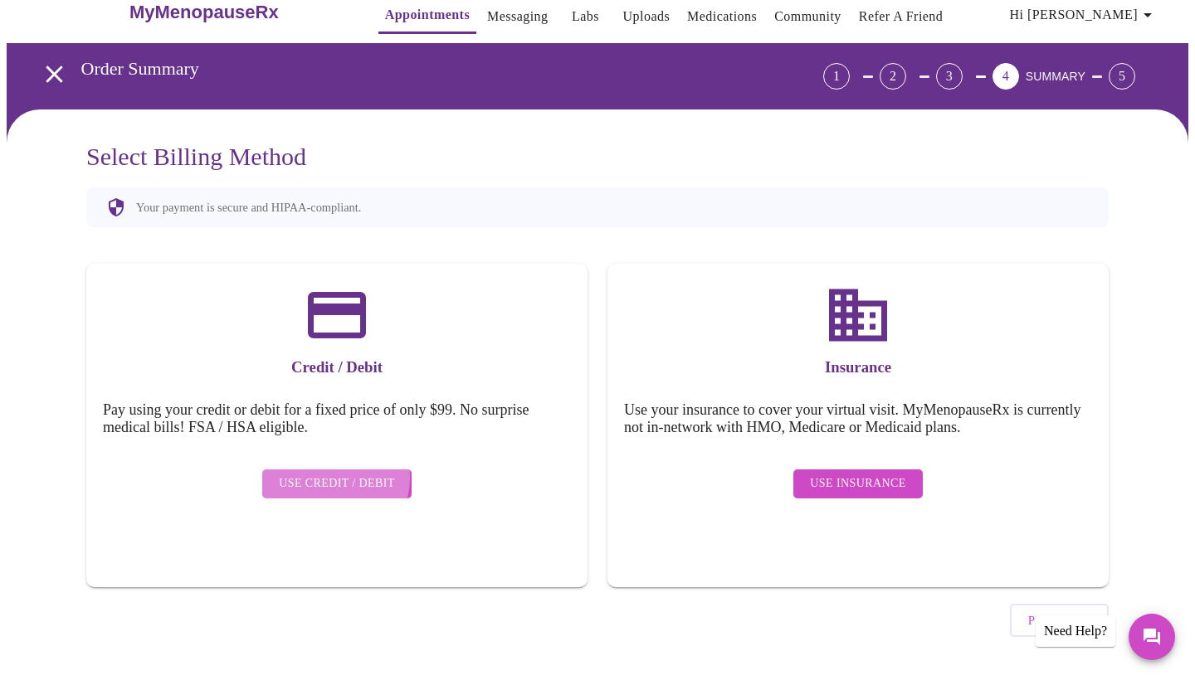
click at [330, 474] on span "Use Credit / Debit" at bounding box center [337, 484] width 116 height 21
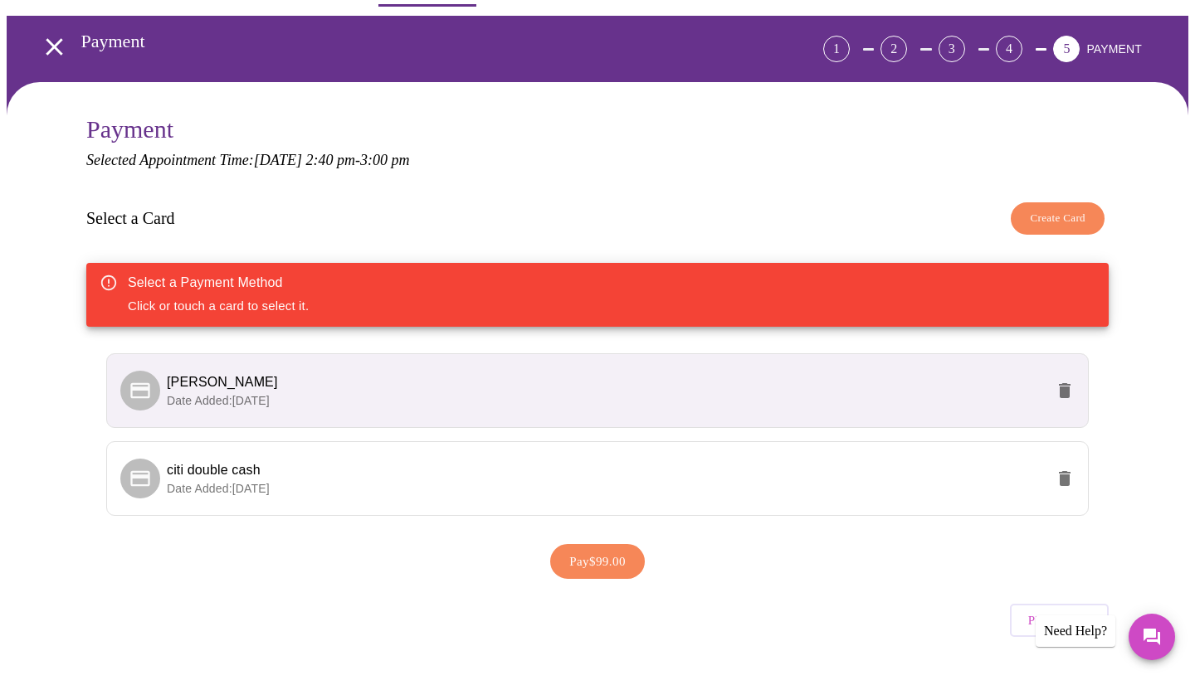
scroll to position [59, 0]
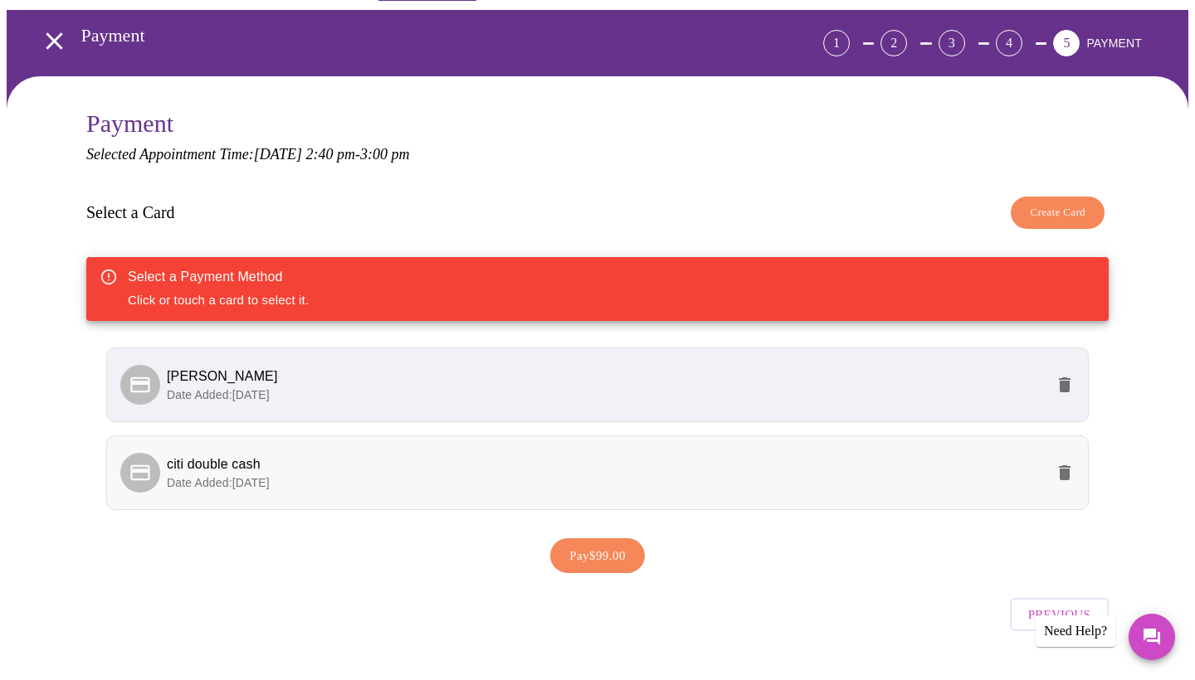
click at [429, 455] on span "citi double cash" at bounding box center [606, 465] width 878 height 20
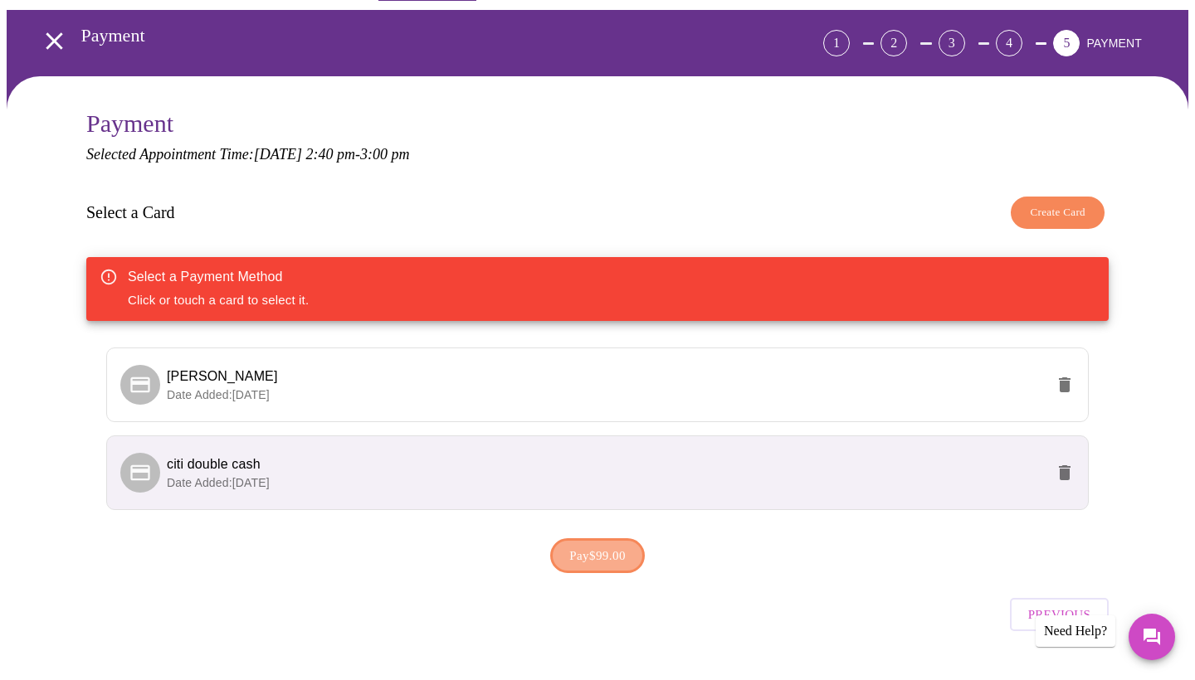
click at [586, 568] on button "Pay $99.00" at bounding box center [597, 556] width 95 height 35
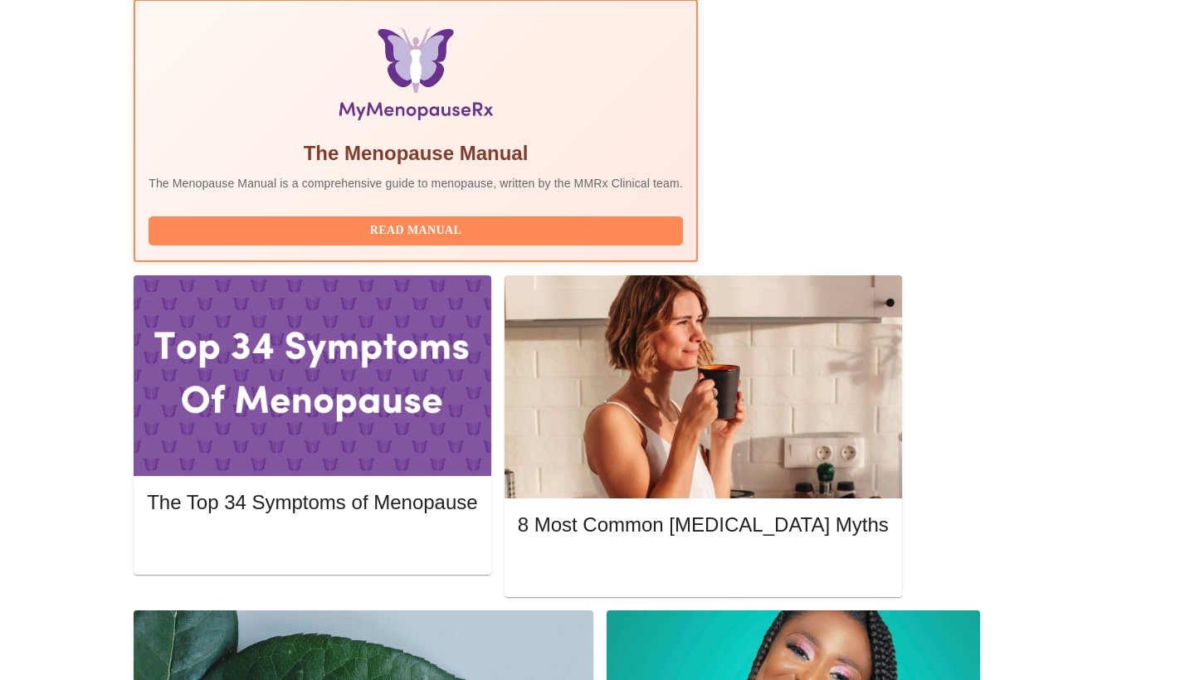
scroll to position [531, 0]
